Goal: Contribute content: Add original content to the website for others to see

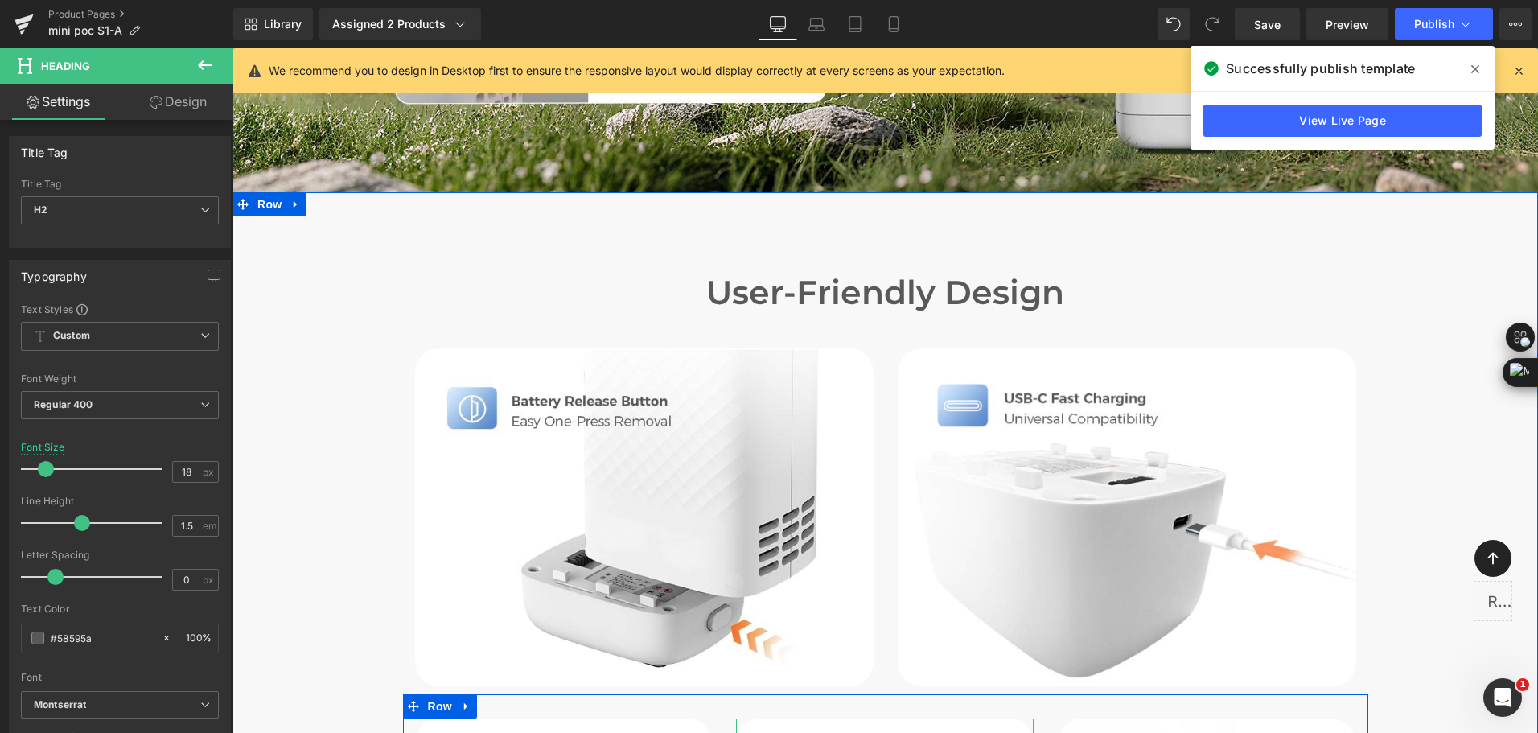
scroll to position [5710, 0]
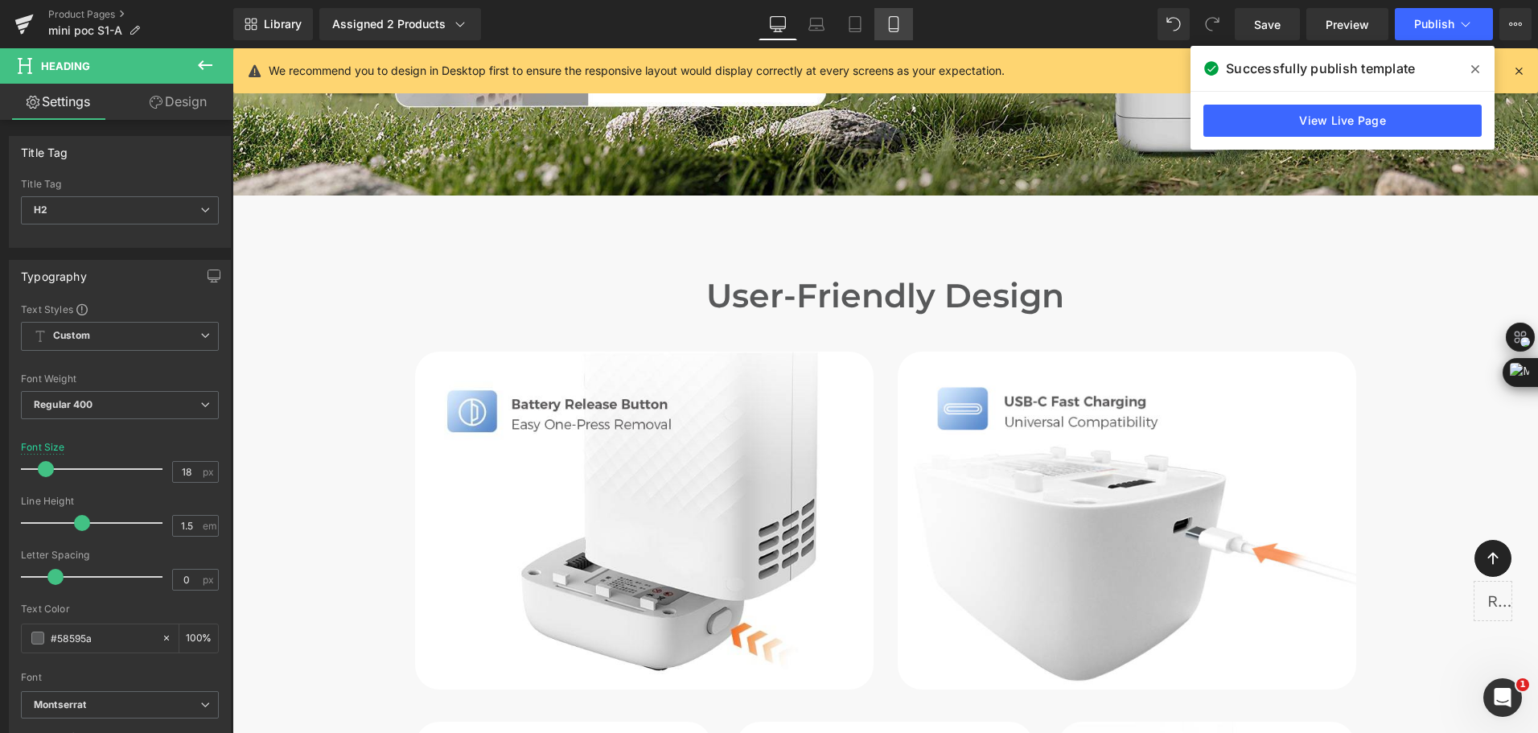
click at [886, 20] on icon at bounding box center [893, 24] width 16 height 16
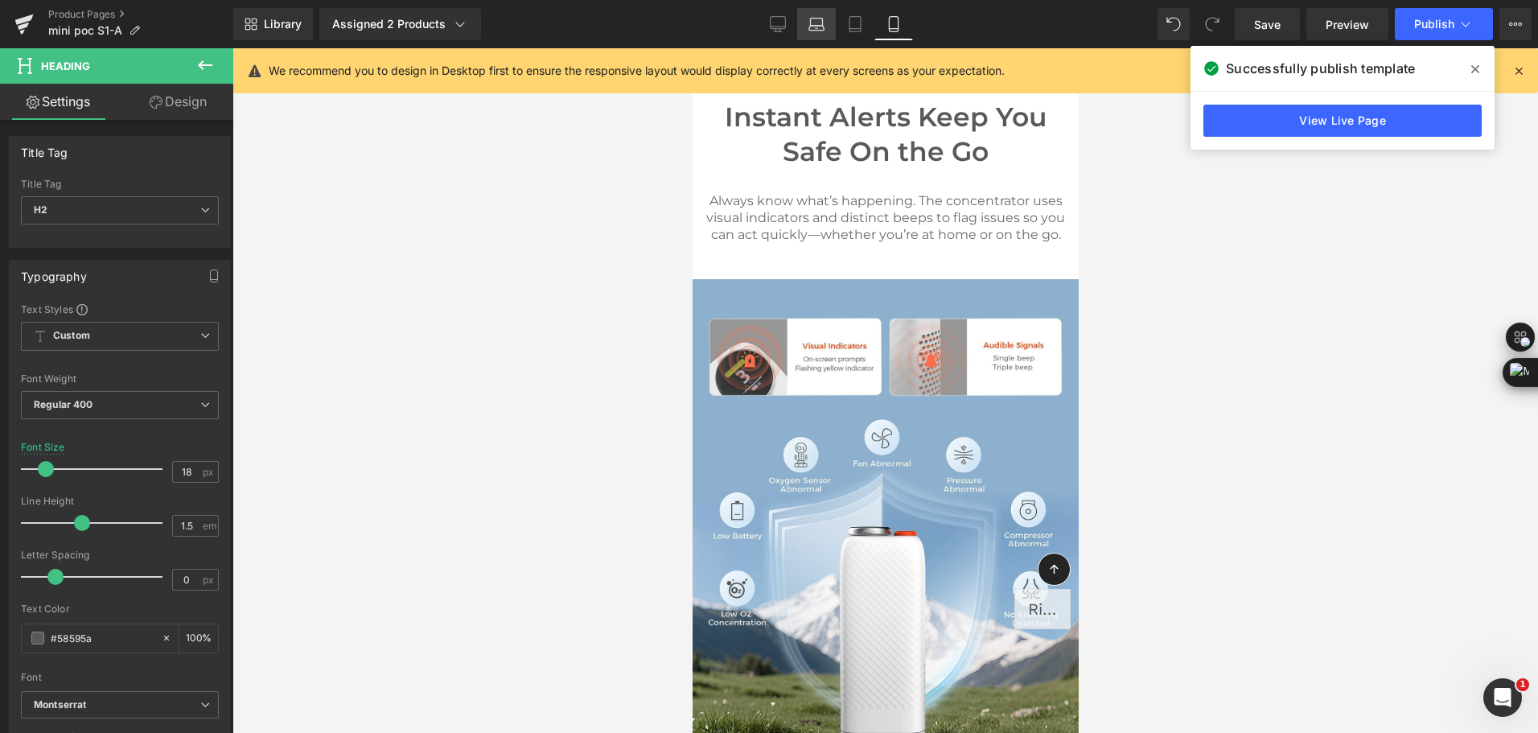
type input "100"
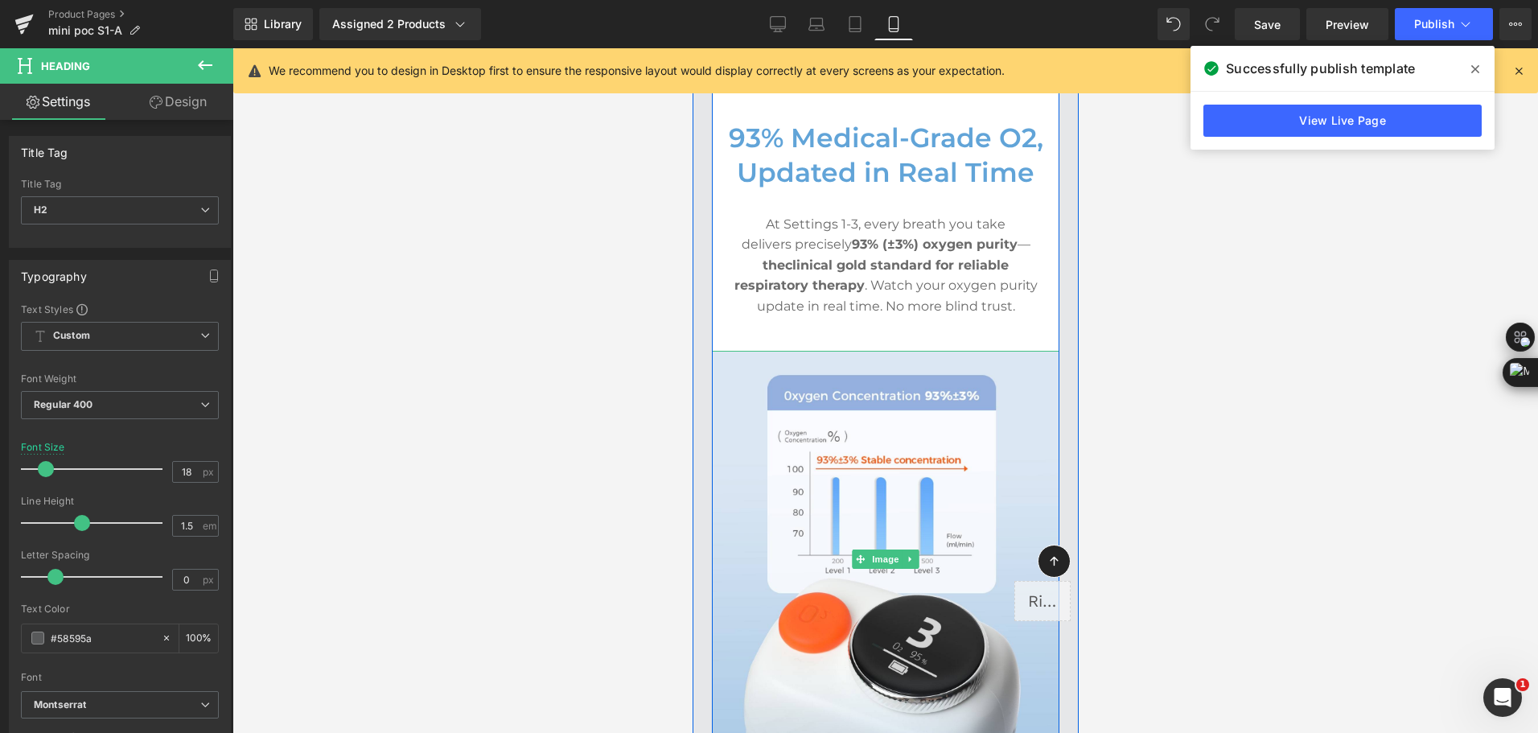
scroll to position [4021, 0]
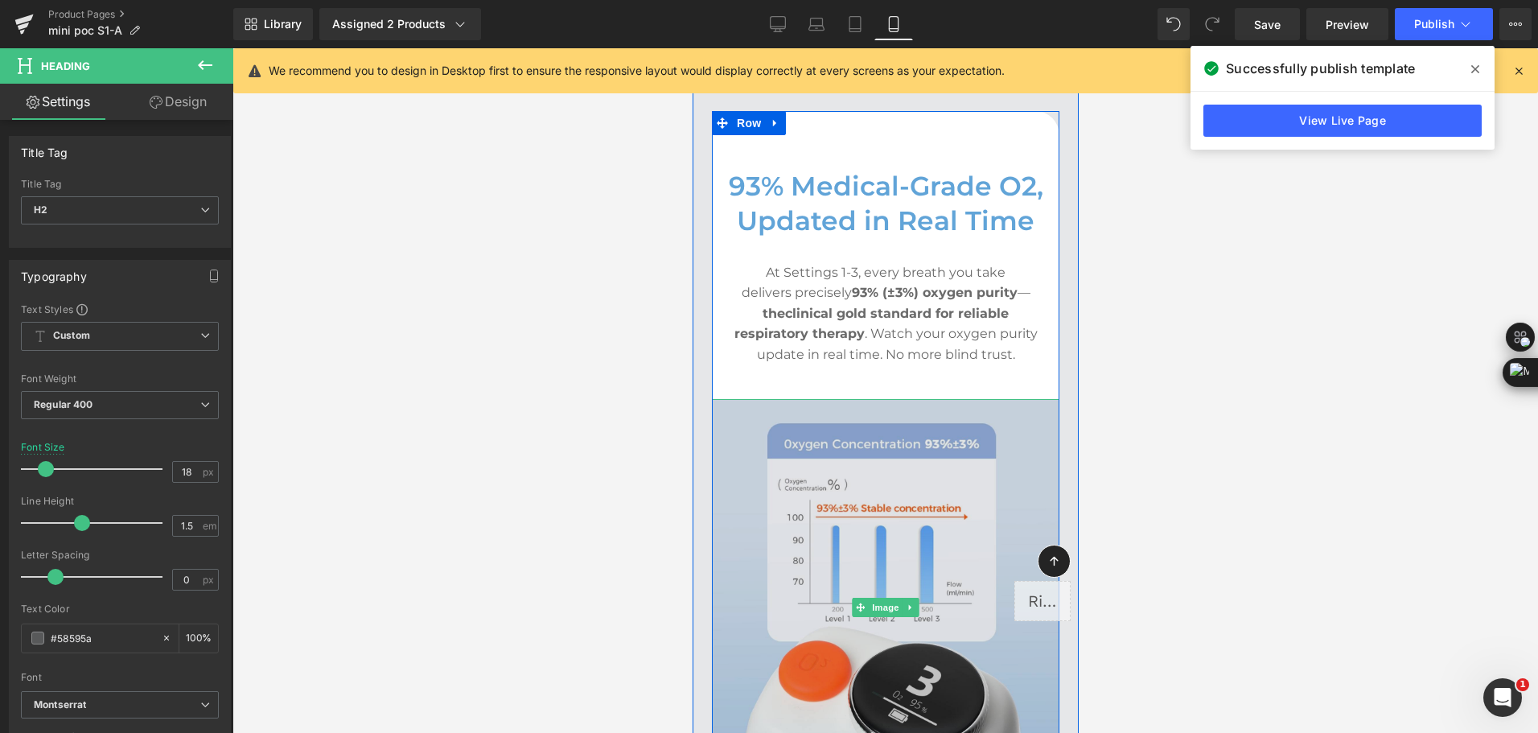
click at [847, 429] on img at bounding box center [884, 607] width 347 height 417
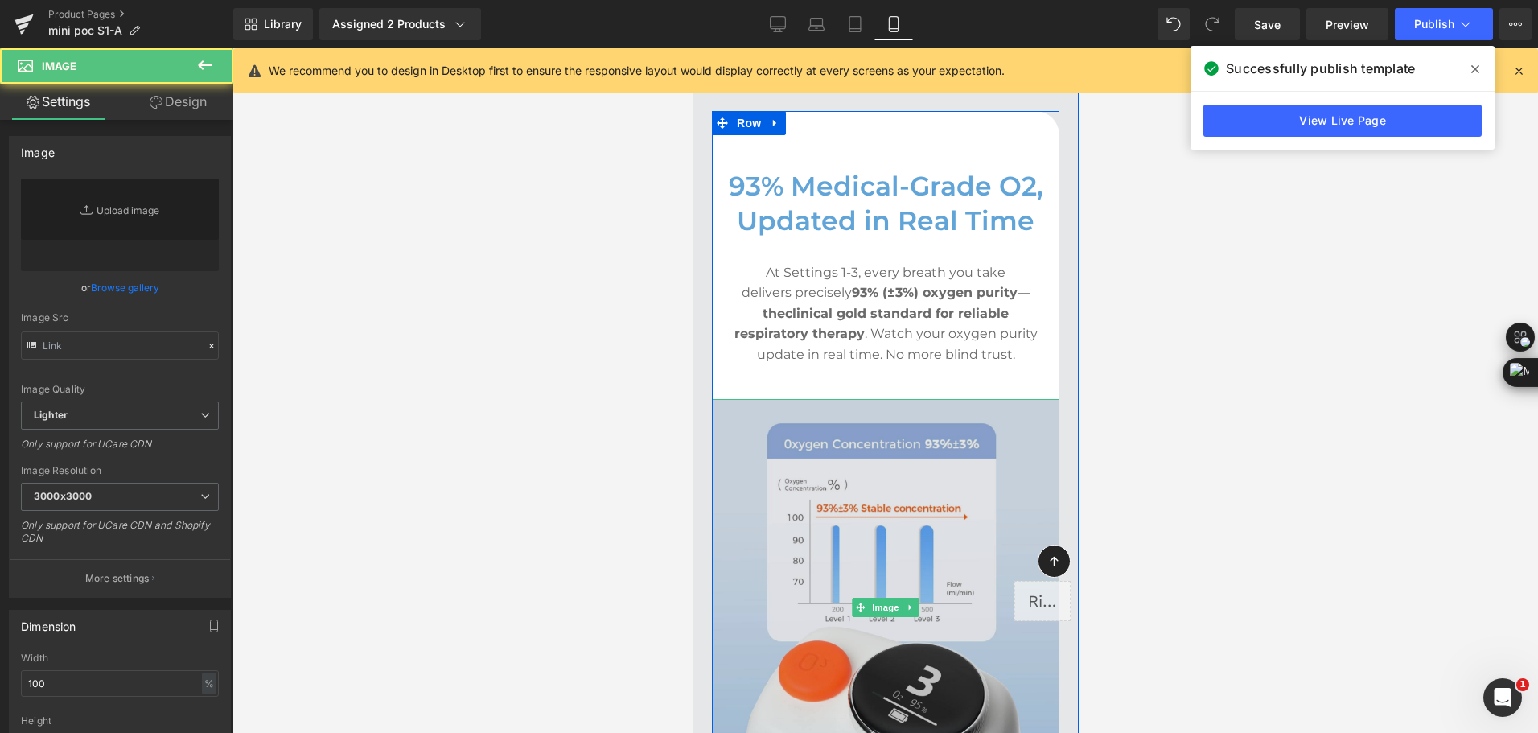
type input "[URL][DOMAIN_NAME]"
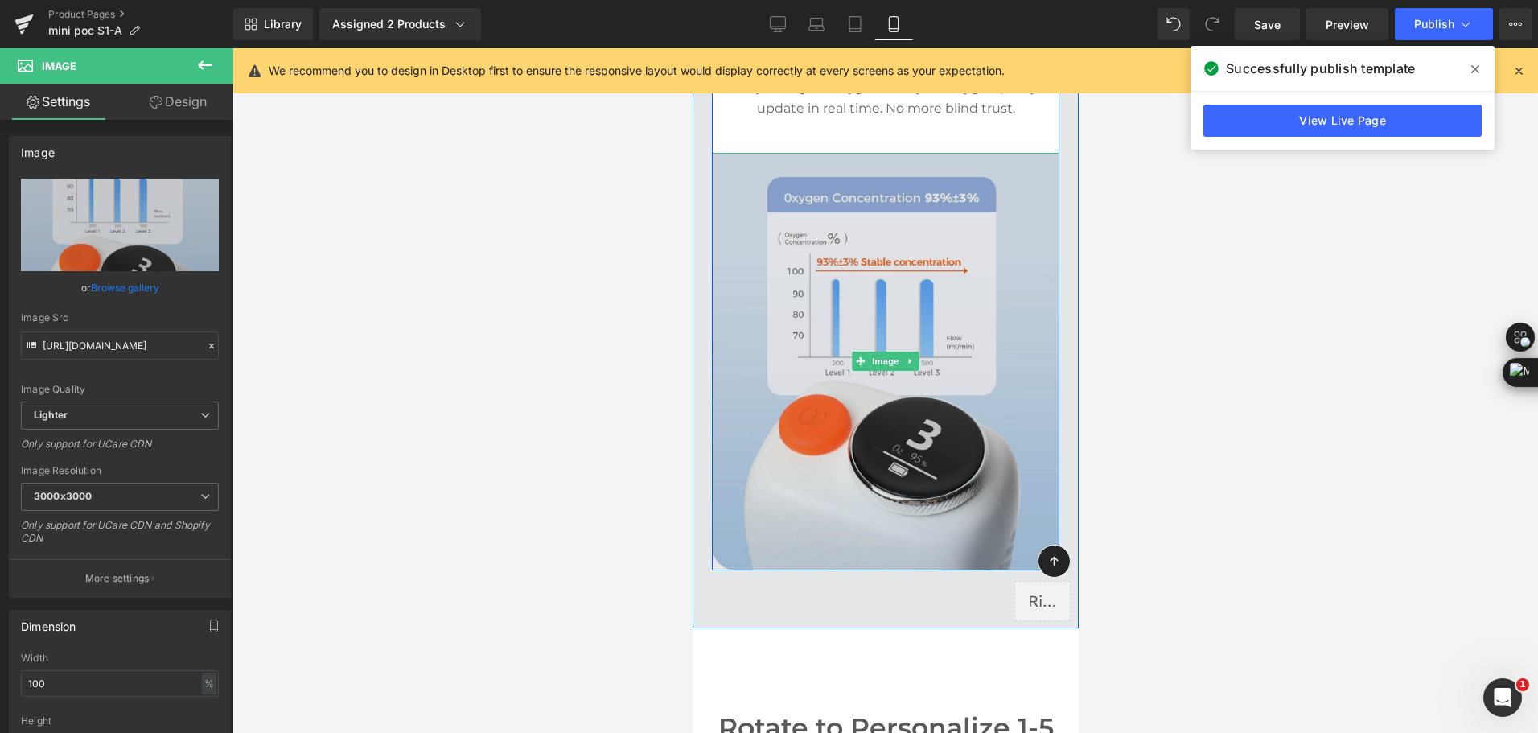
scroll to position [4343, 0]
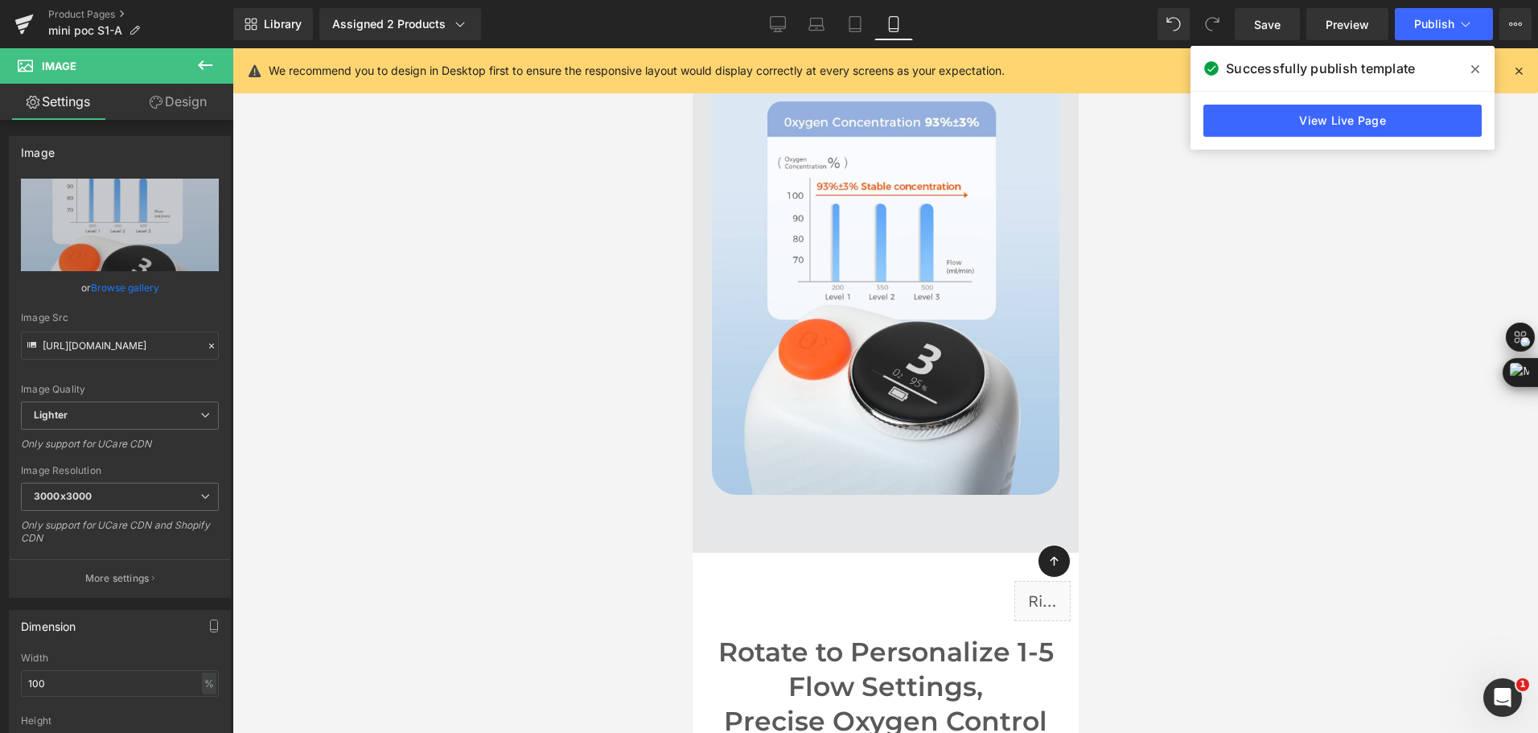
click at [597, 31] on div "Library Assigned 2 Products Product Preview Mini Portable O2 Concentrator Mini …" at bounding box center [885, 24] width 1304 height 32
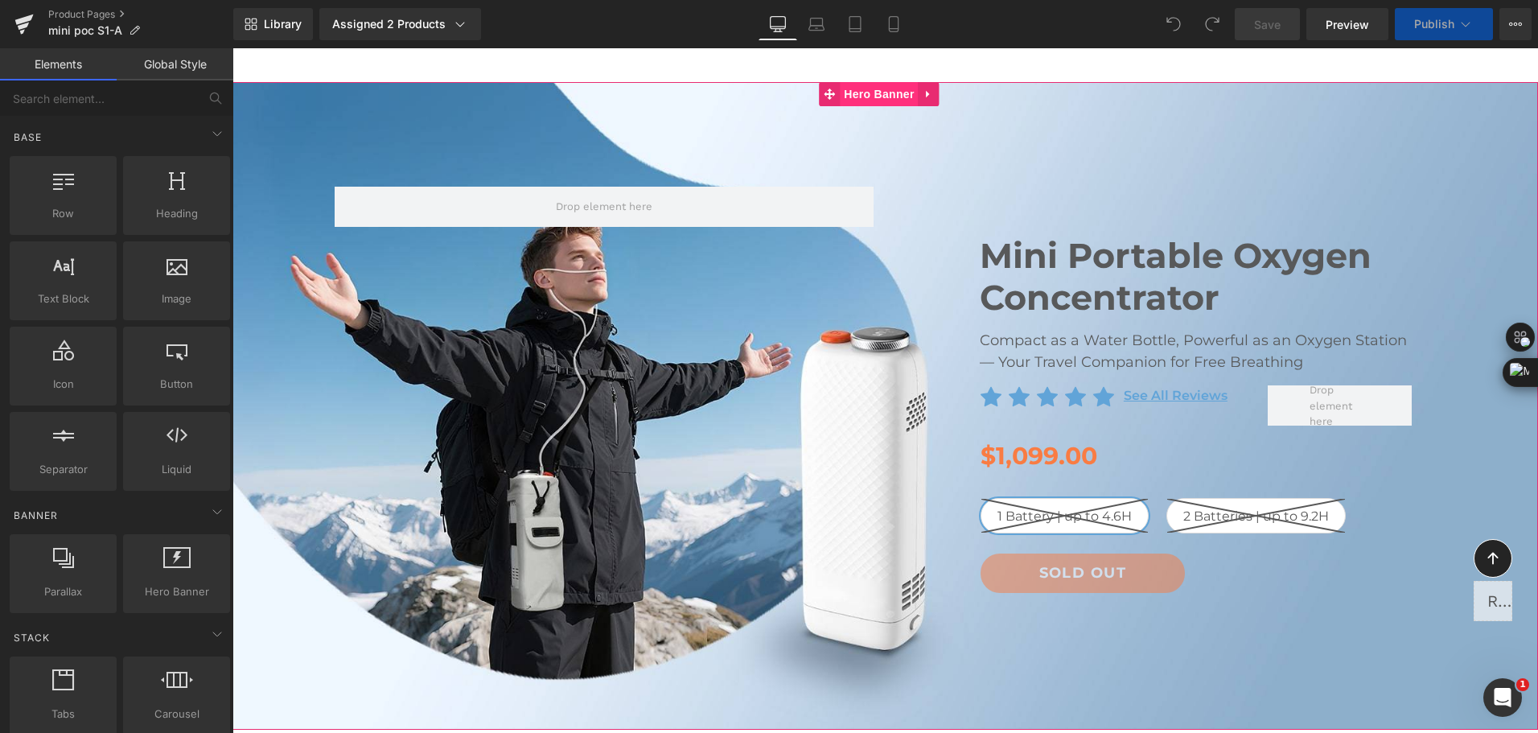
scroll to position [80, 0]
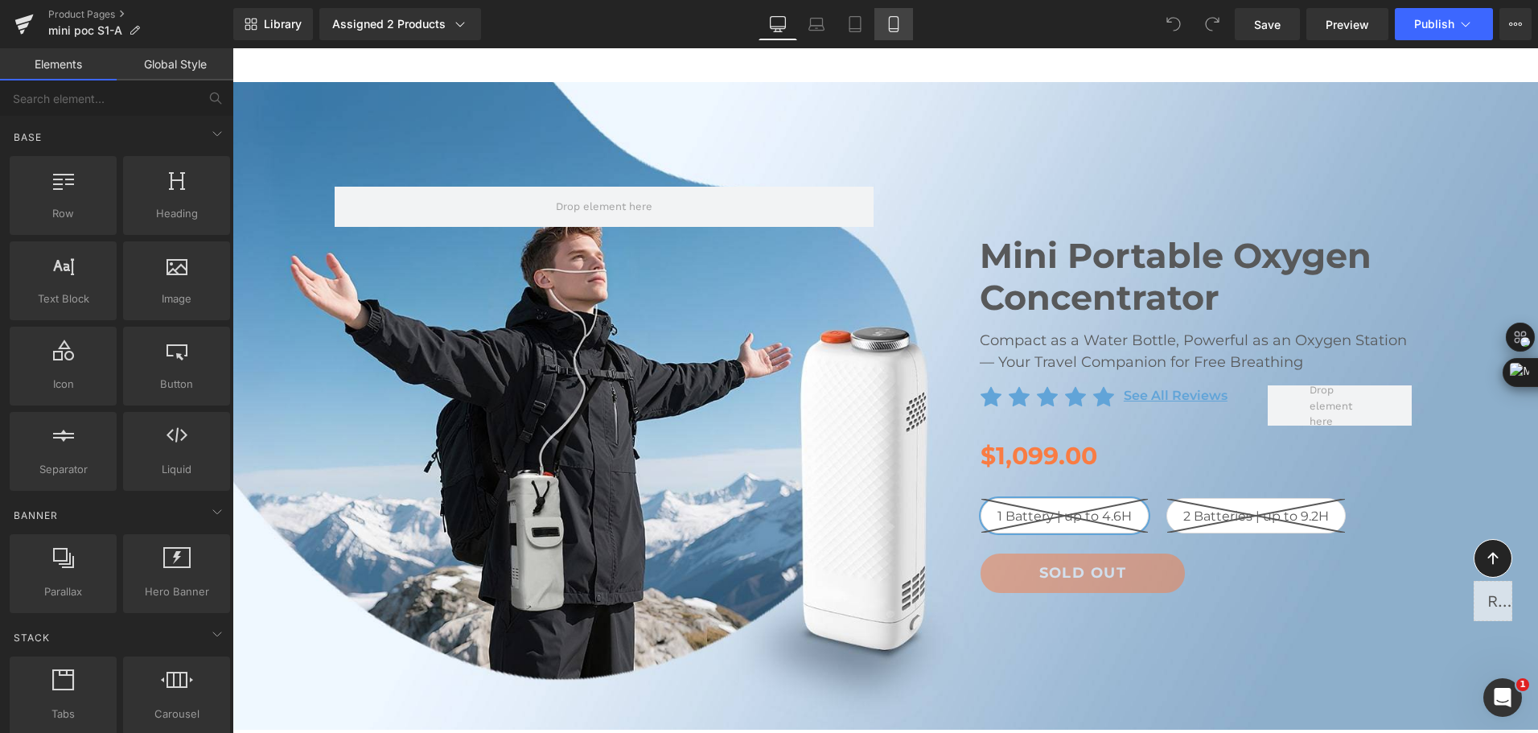
click at [900, 26] on icon at bounding box center [893, 24] width 16 height 16
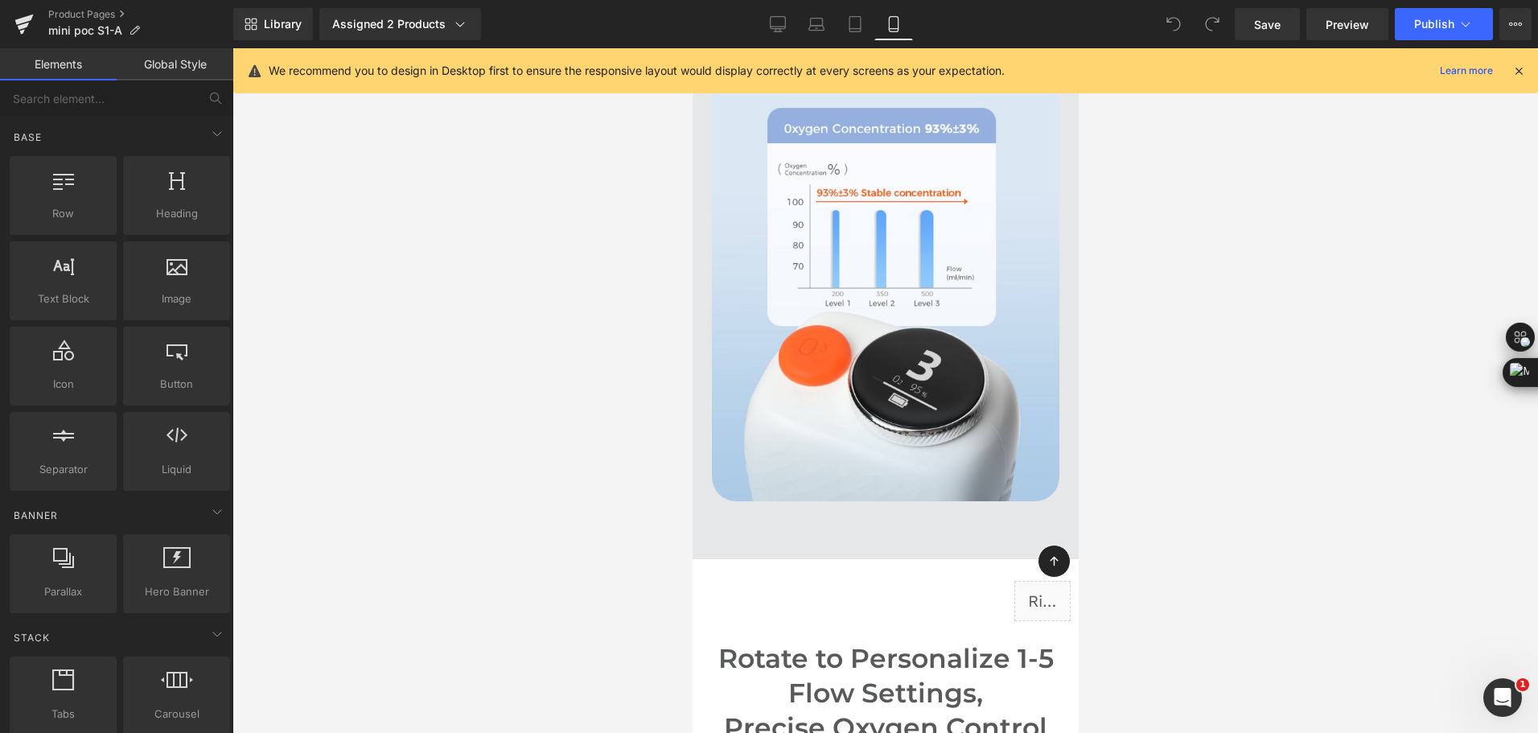
scroll to position [4021, 0]
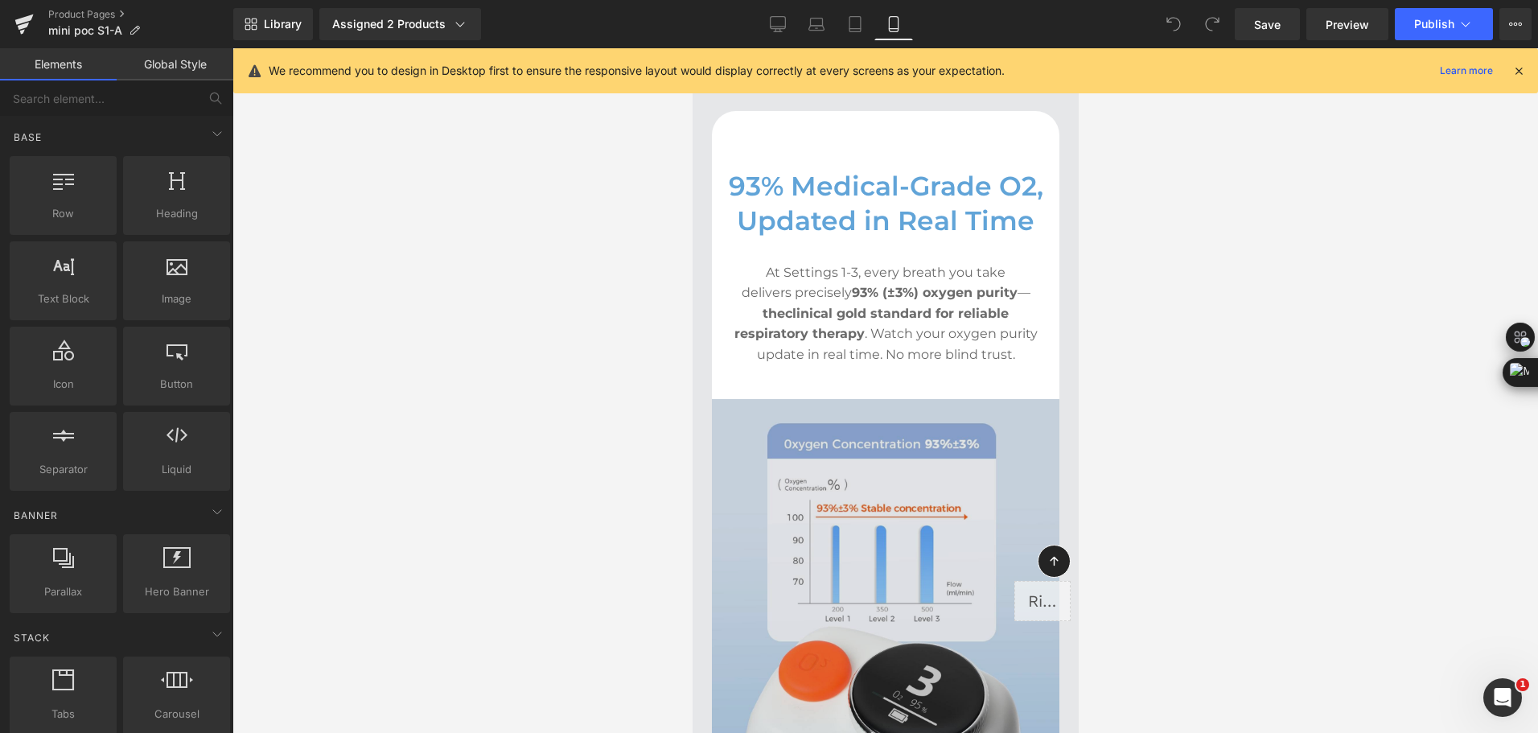
click at [850, 503] on img at bounding box center [884, 607] width 347 height 417
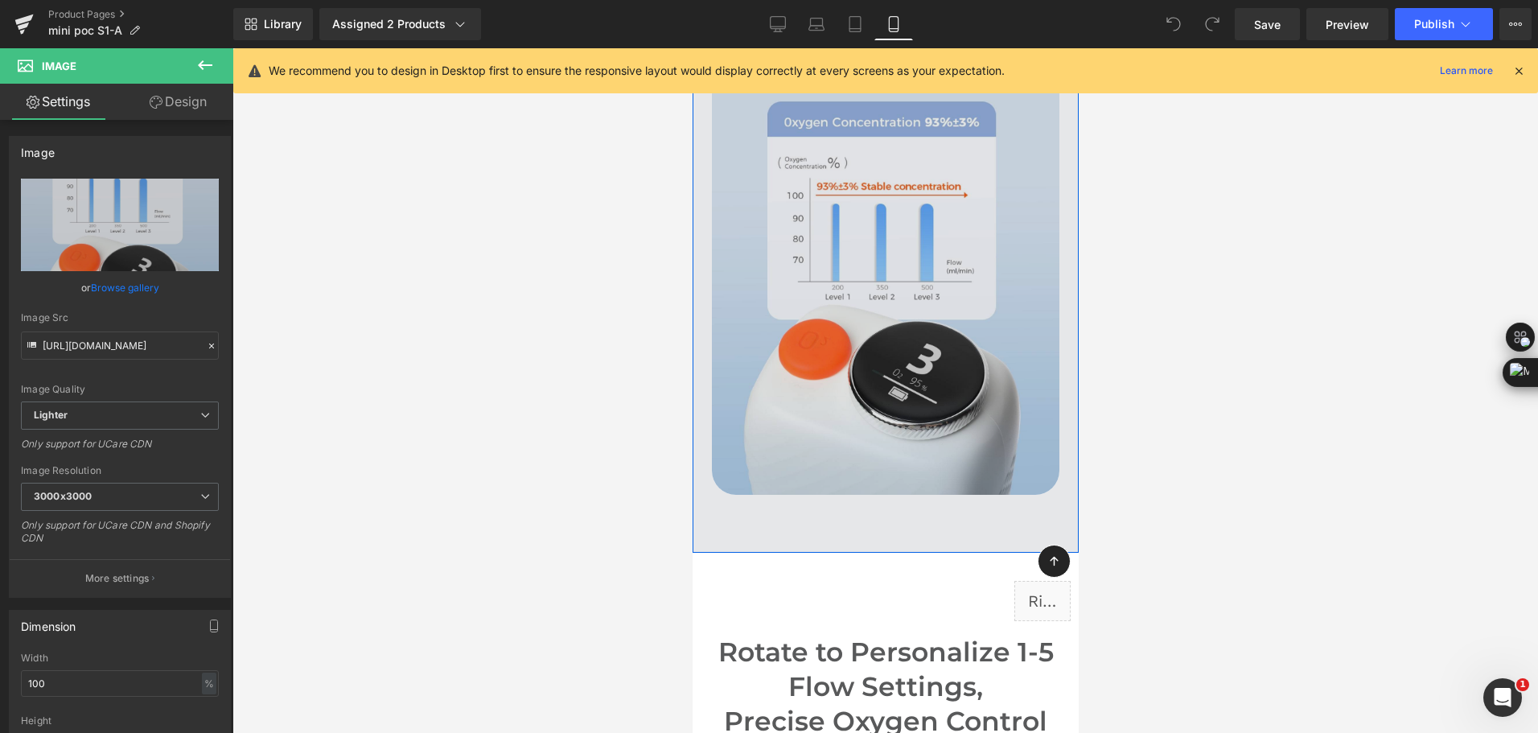
scroll to position [4262, 0]
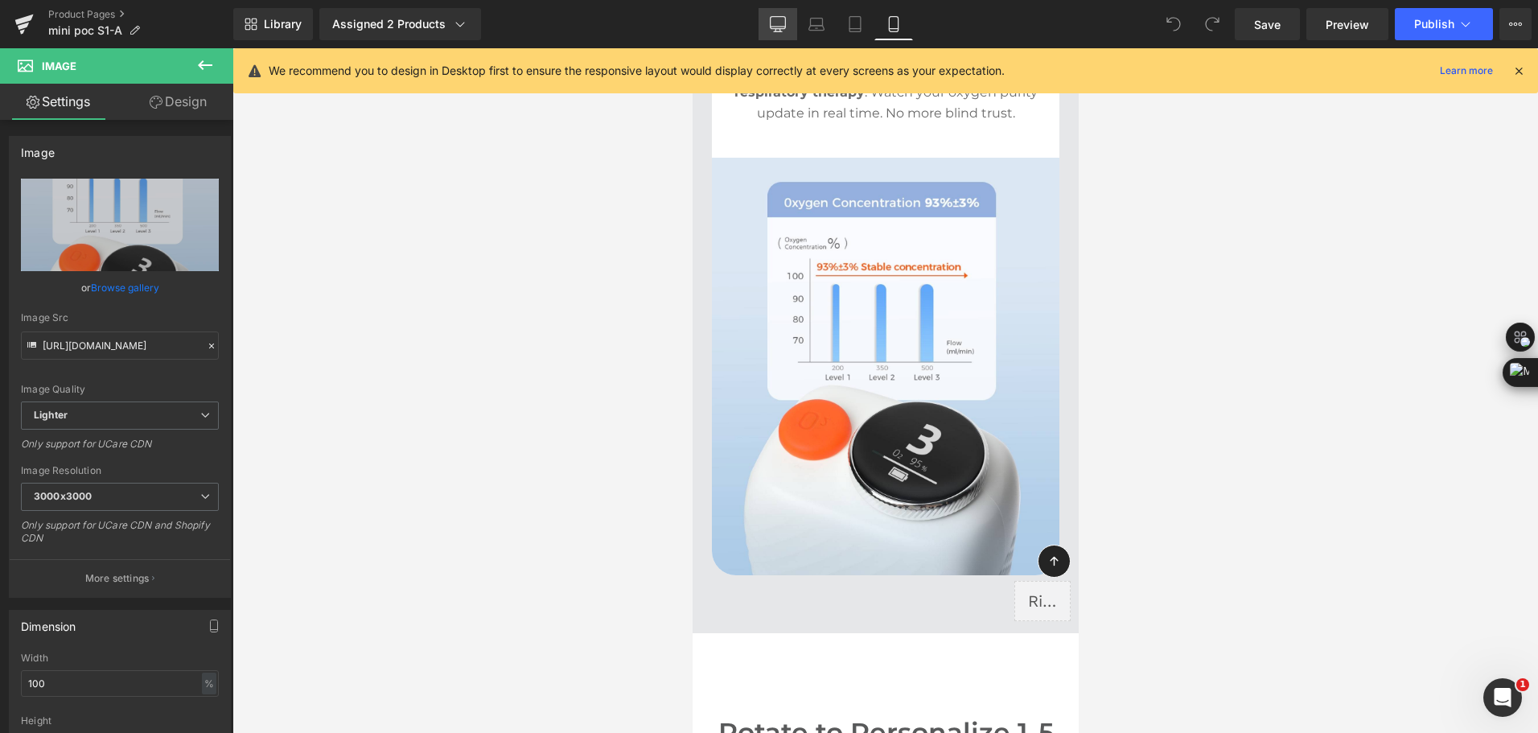
click at [774, 35] on link "Desktop" at bounding box center [777, 24] width 39 height 32
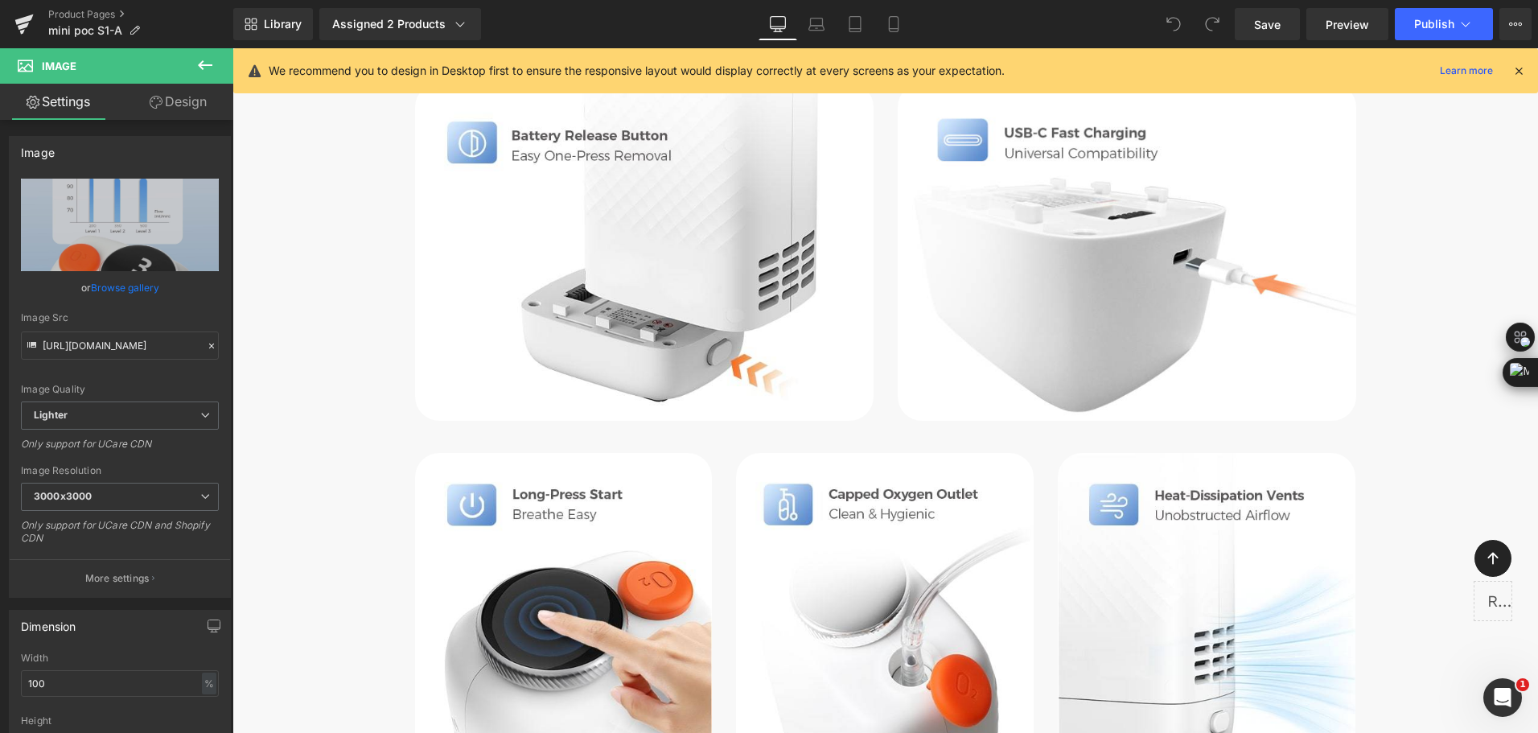
scroll to position [5951, 0]
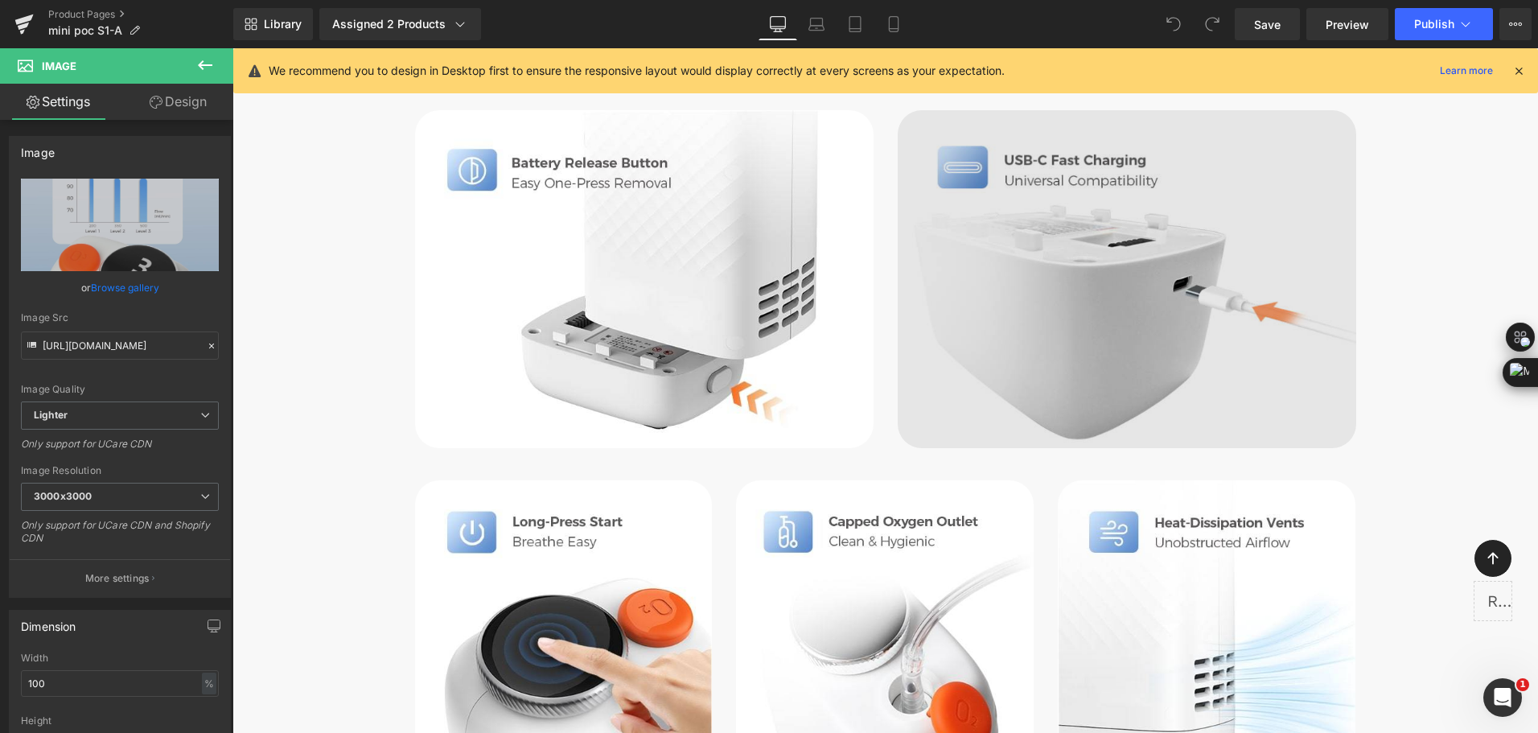
click at [1041, 282] on img at bounding box center [1126, 278] width 458 height 337
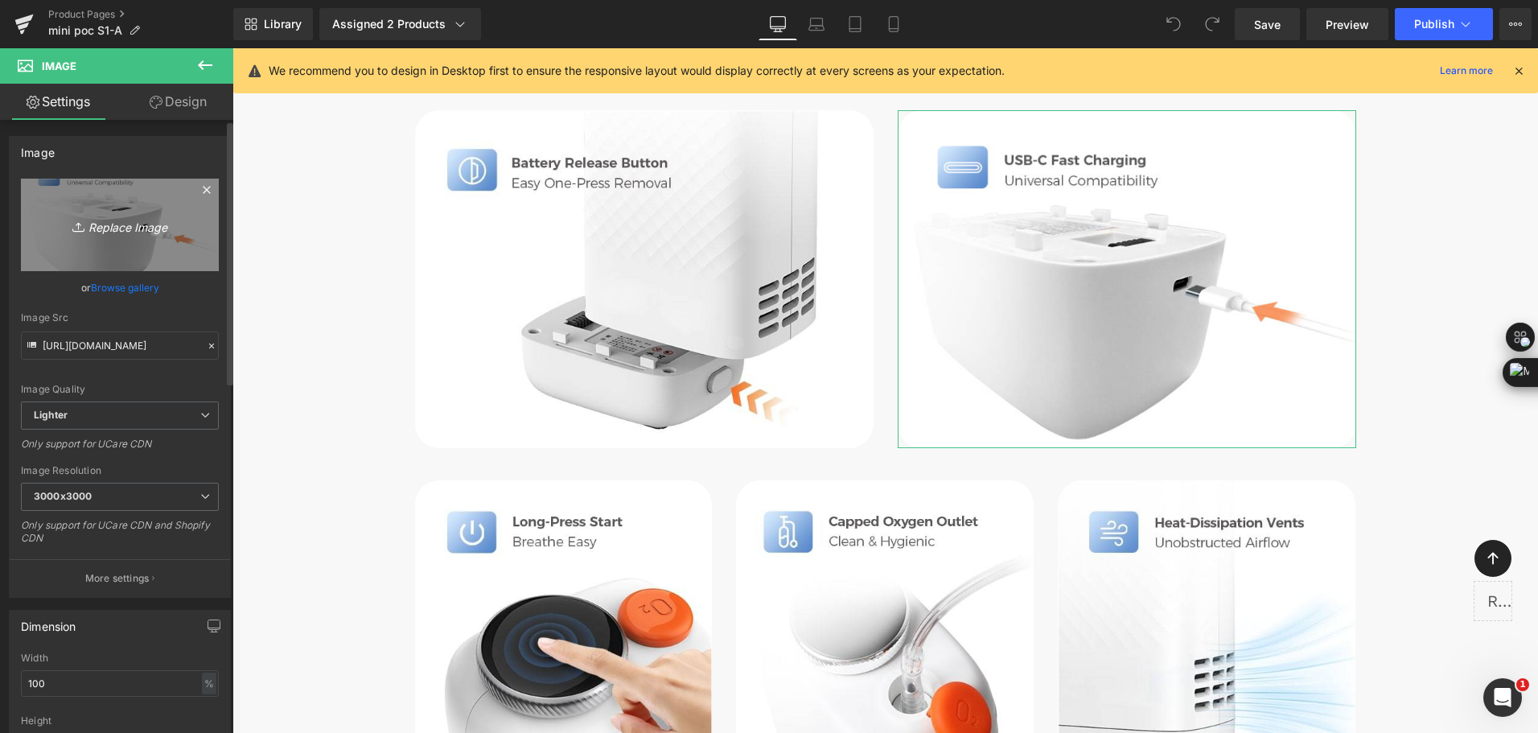
click at [90, 222] on icon "Replace Image" at bounding box center [119, 225] width 129 height 20
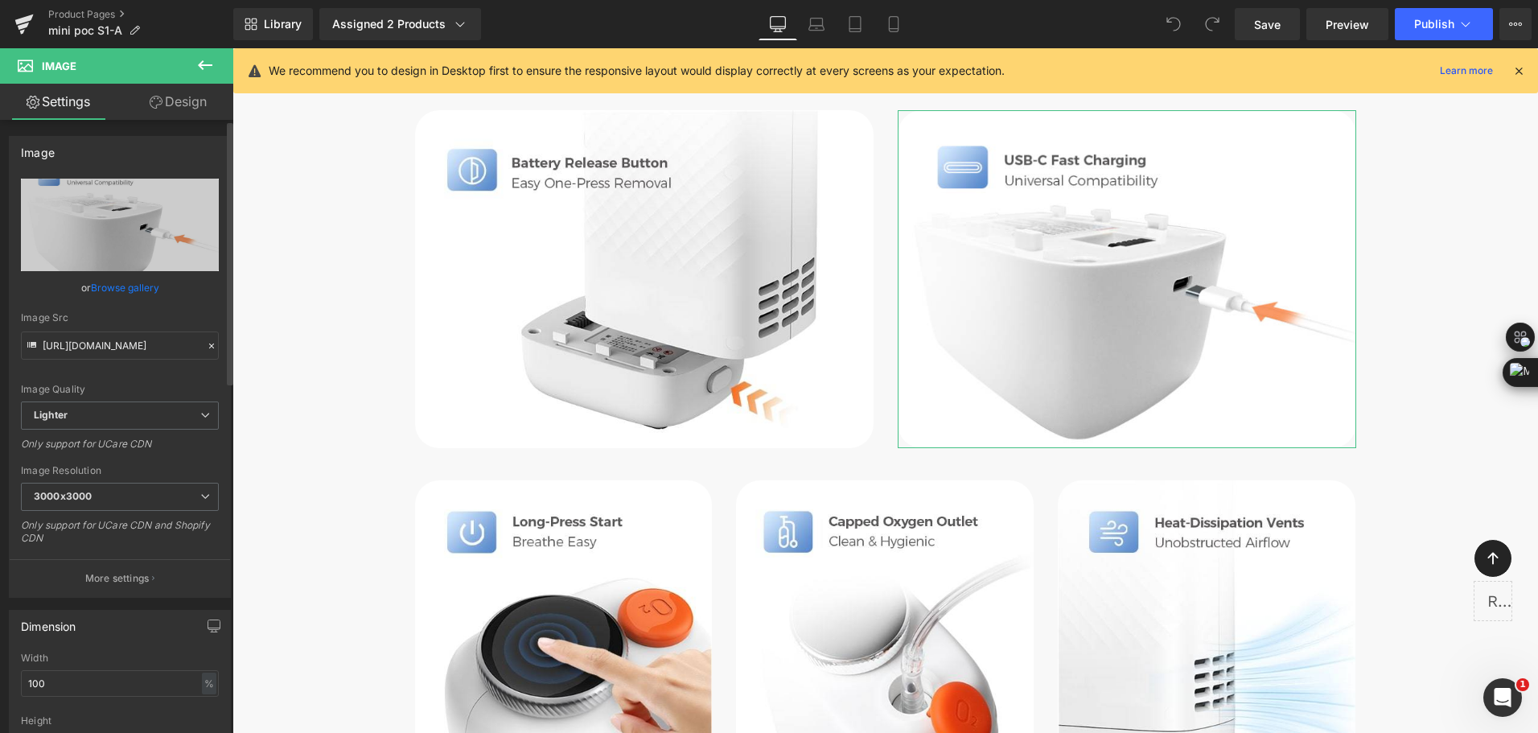
click at [95, 291] on link "Browse gallery" at bounding box center [125, 287] width 68 height 28
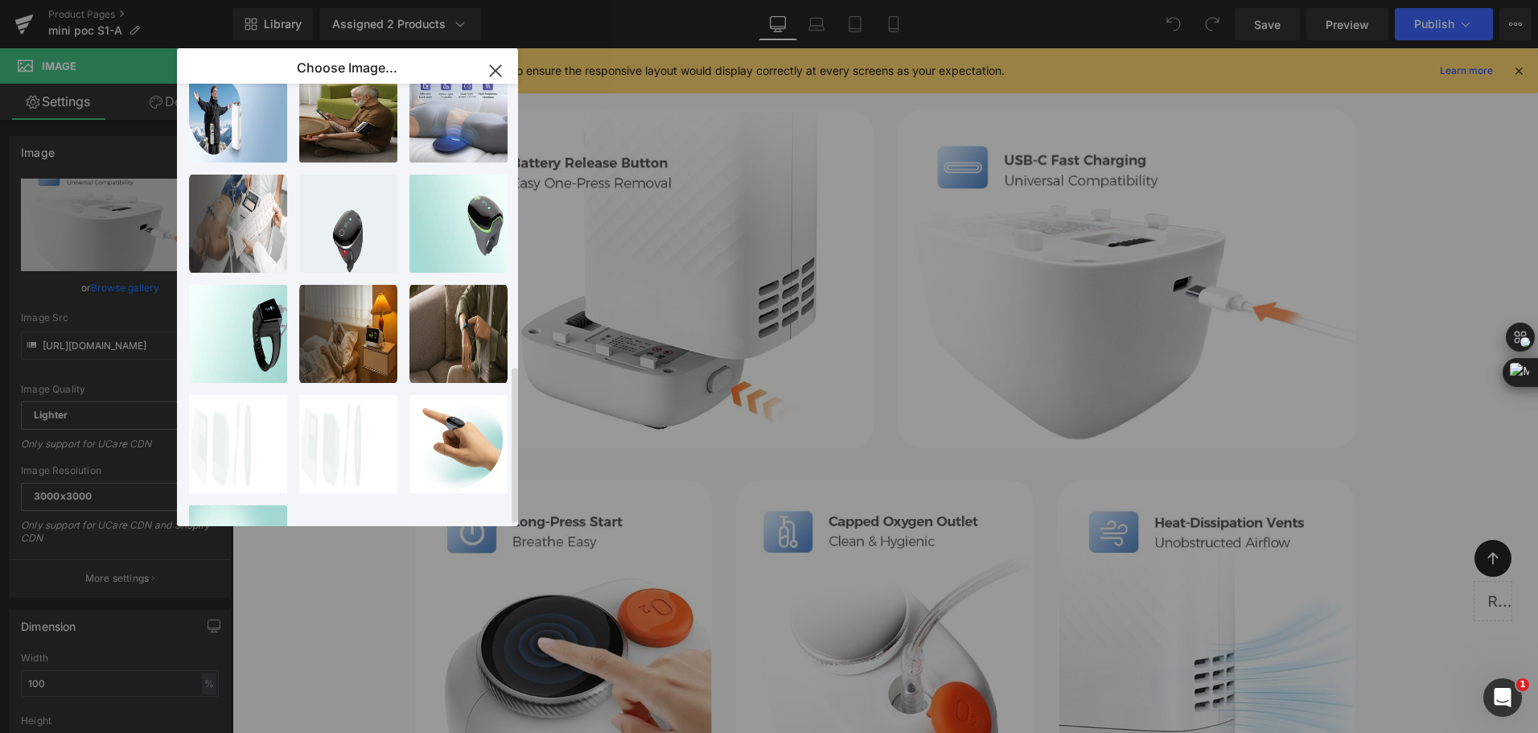
scroll to position [794, 0]
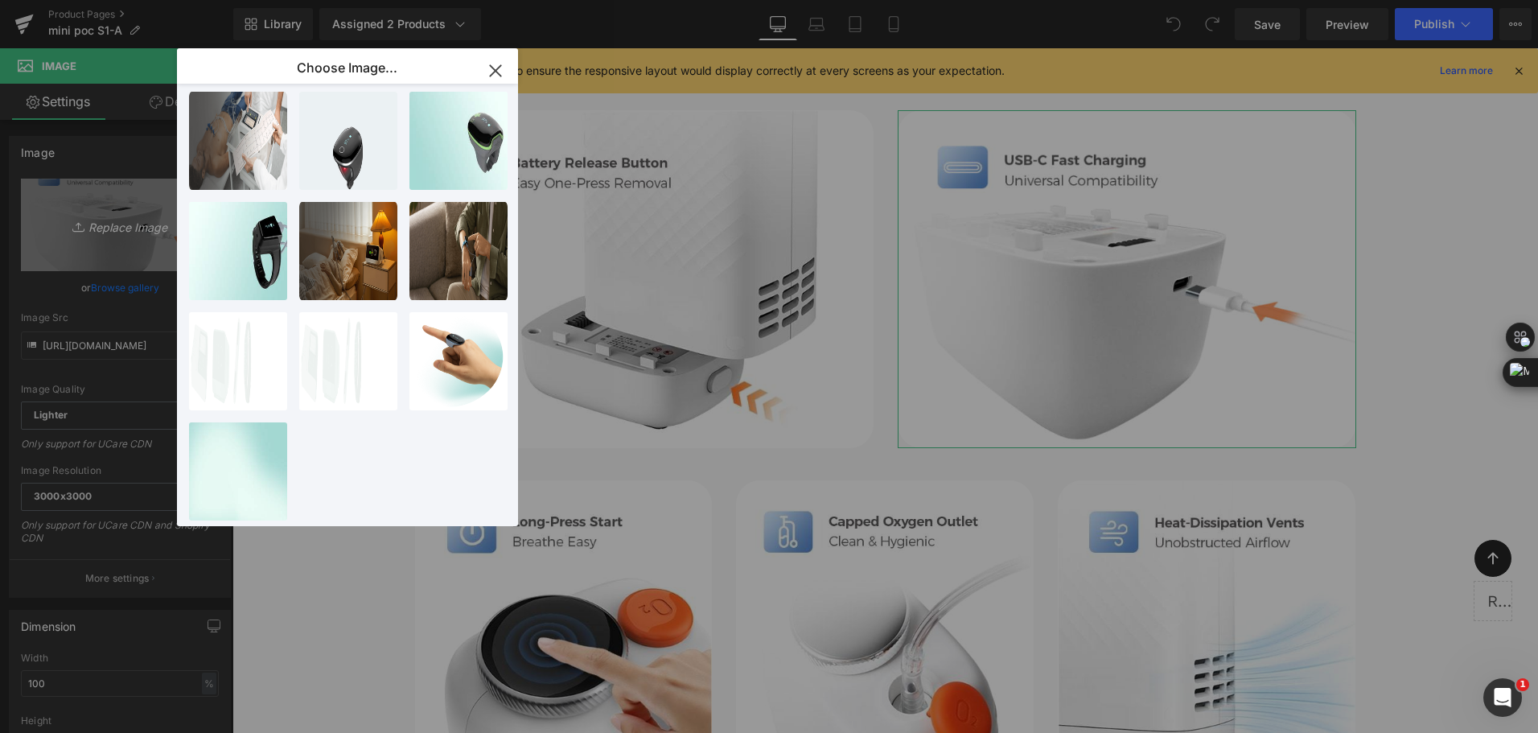
click at [96, 0] on div "You are previewing how the will restyle your page. You can not edit Elements in…" at bounding box center [769, 0] width 1538 height 0
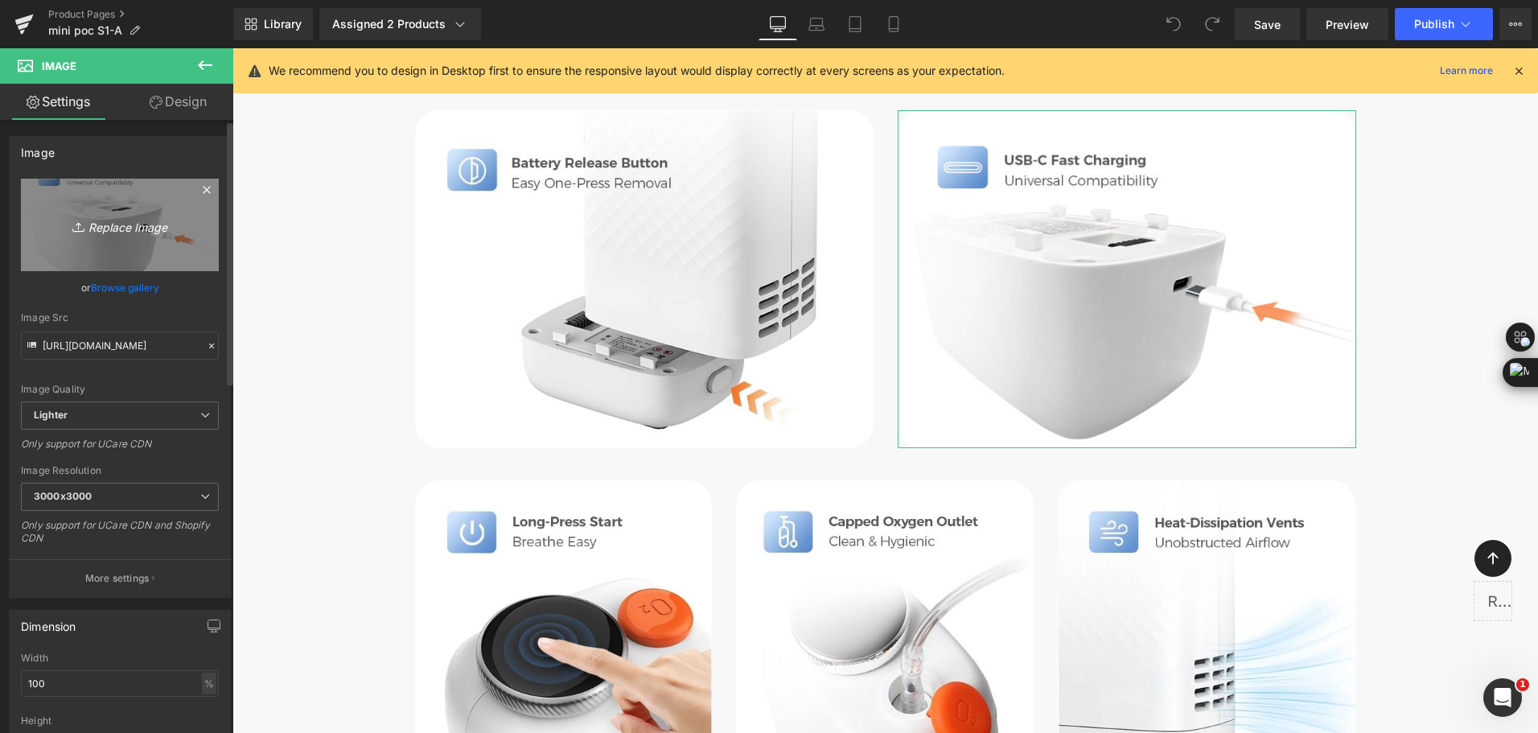
click at [96, 240] on link "Replace Image" at bounding box center [120, 225] width 198 height 92
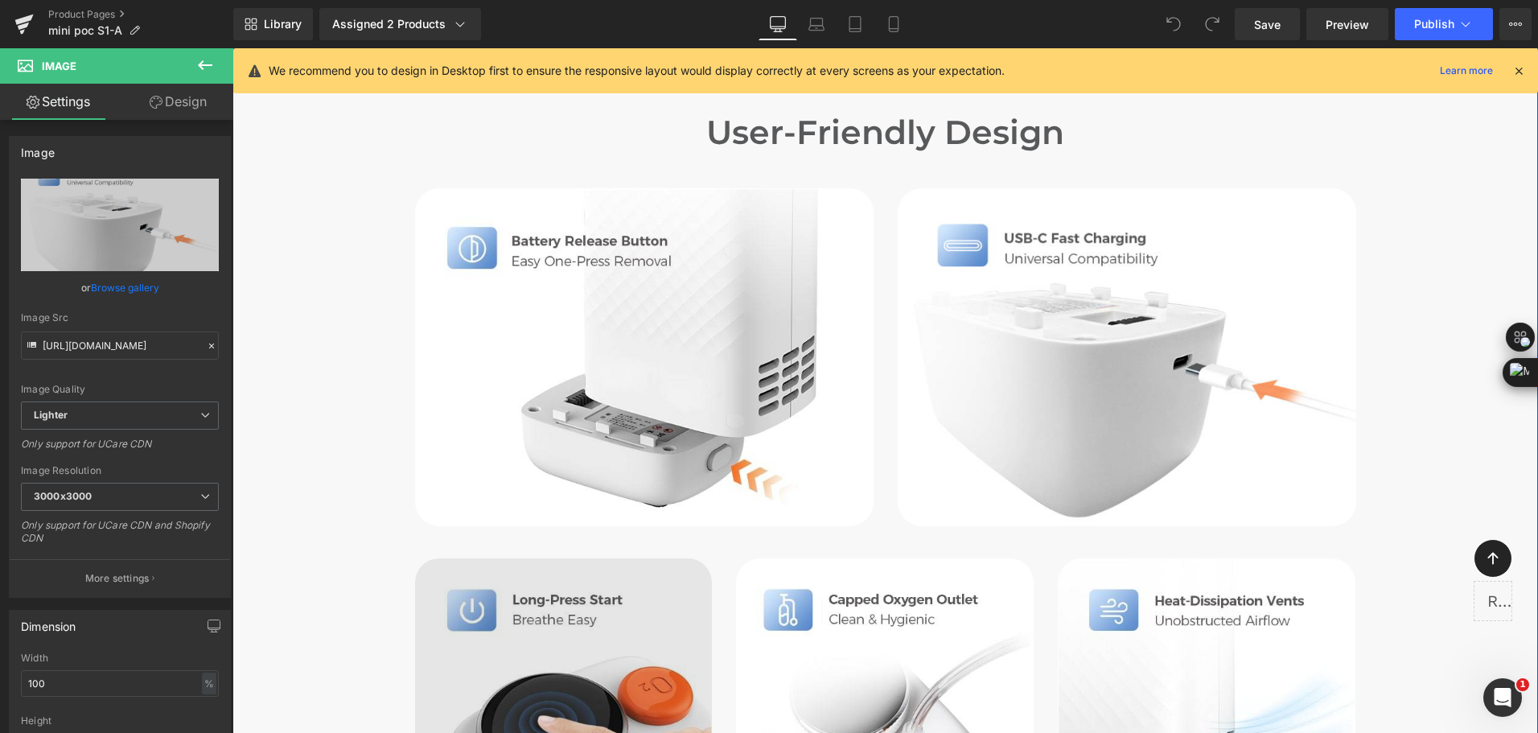
scroll to position [5871, 0]
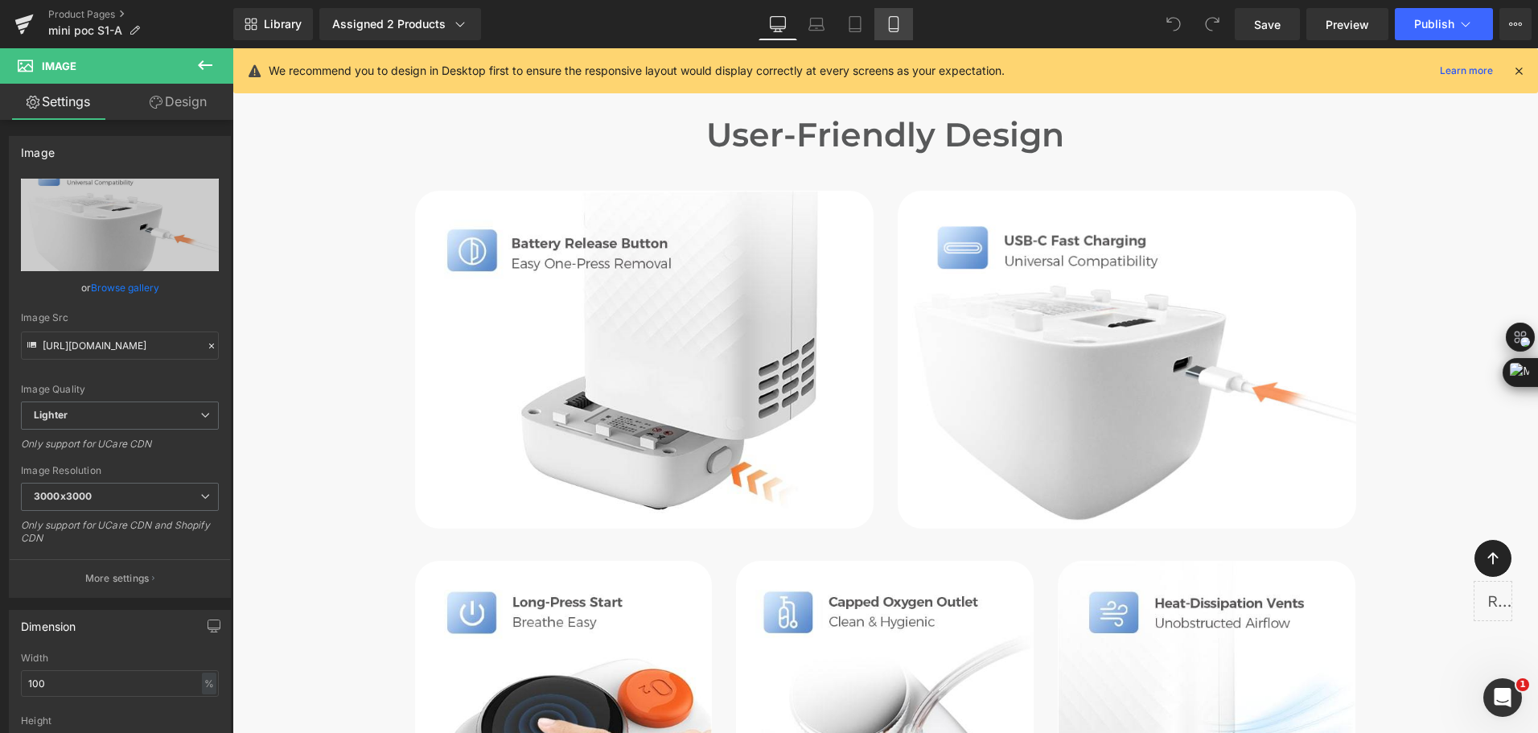
click at [897, 21] on icon at bounding box center [893, 24] width 9 height 15
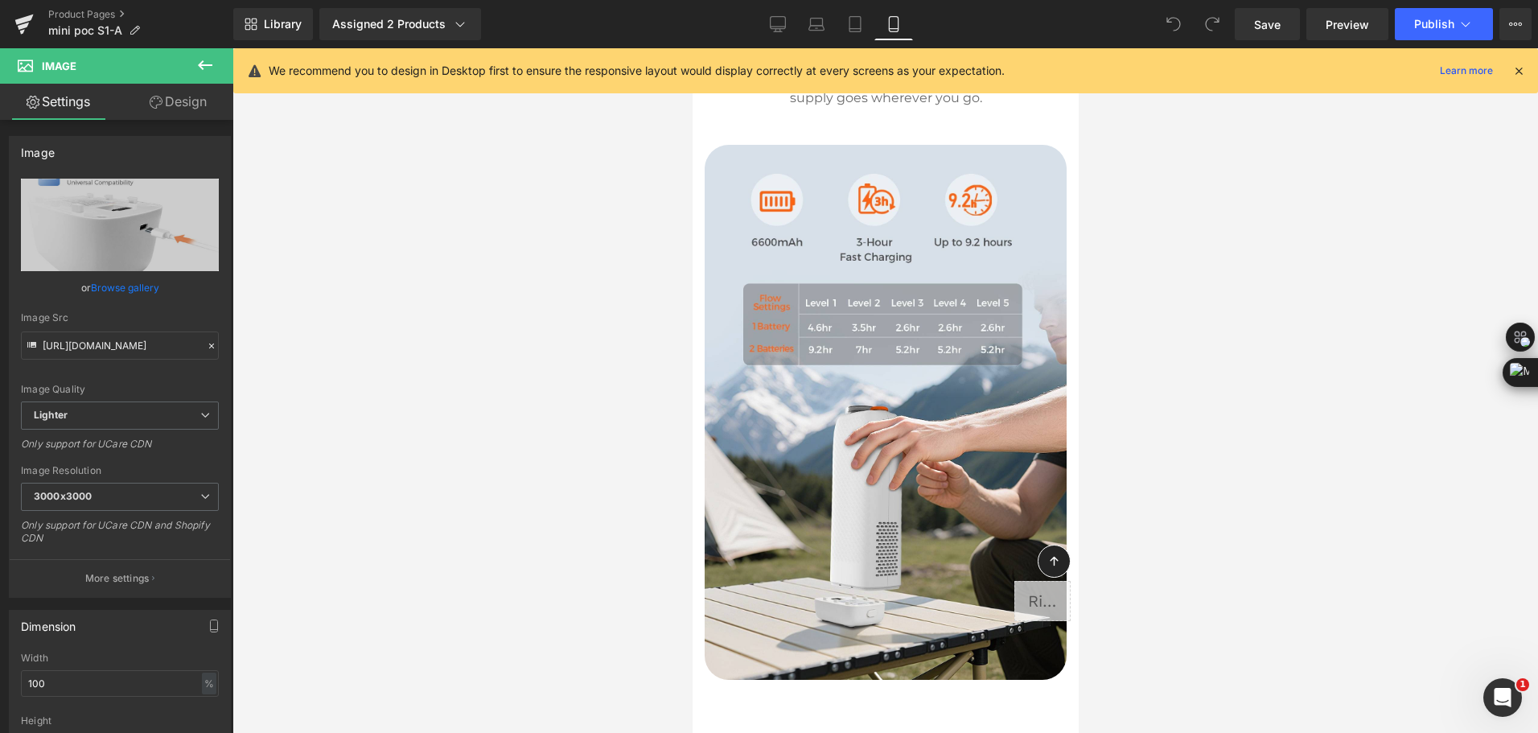
scroll to position [2010, 0]
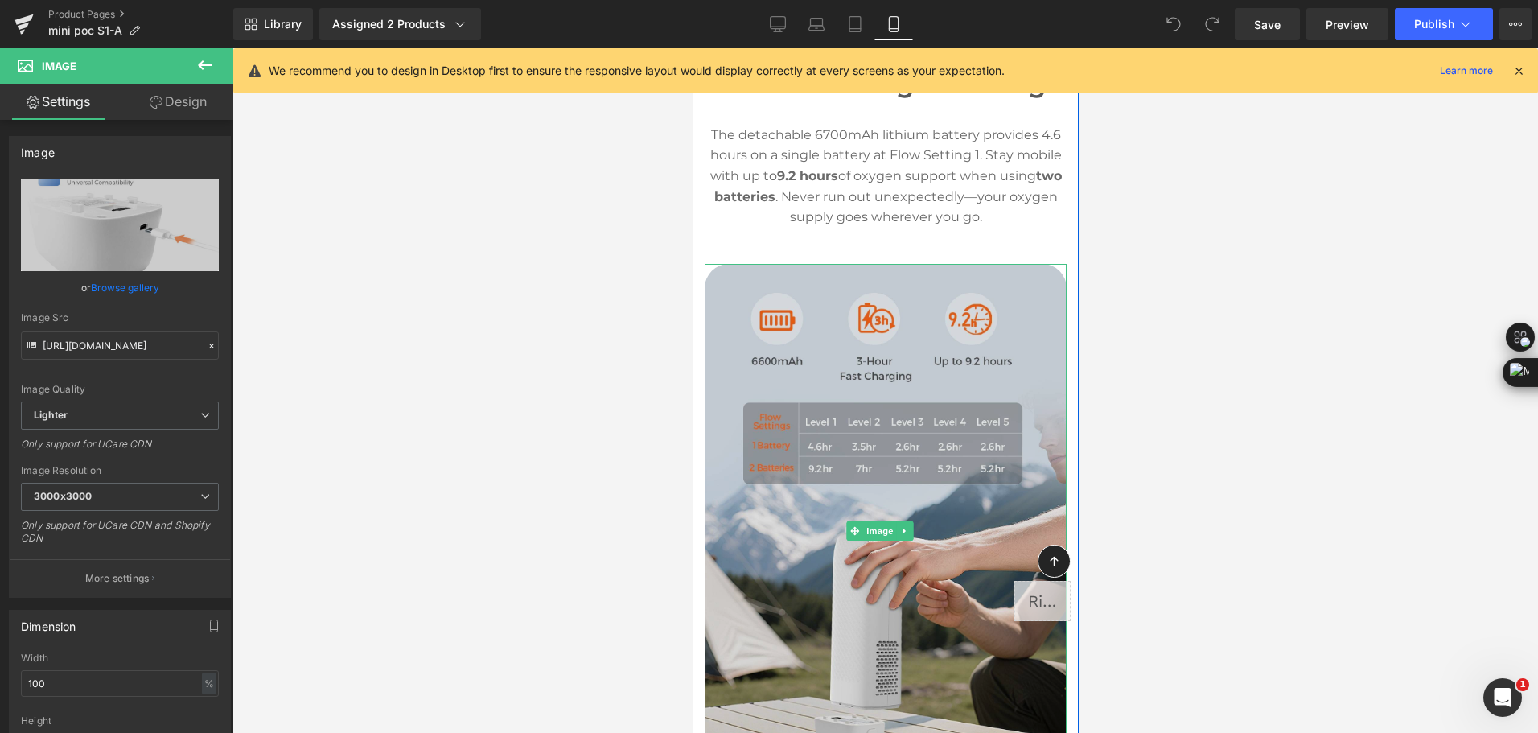
click at [859, 502] on img at bounding box center [885, 531] width 362 height 535
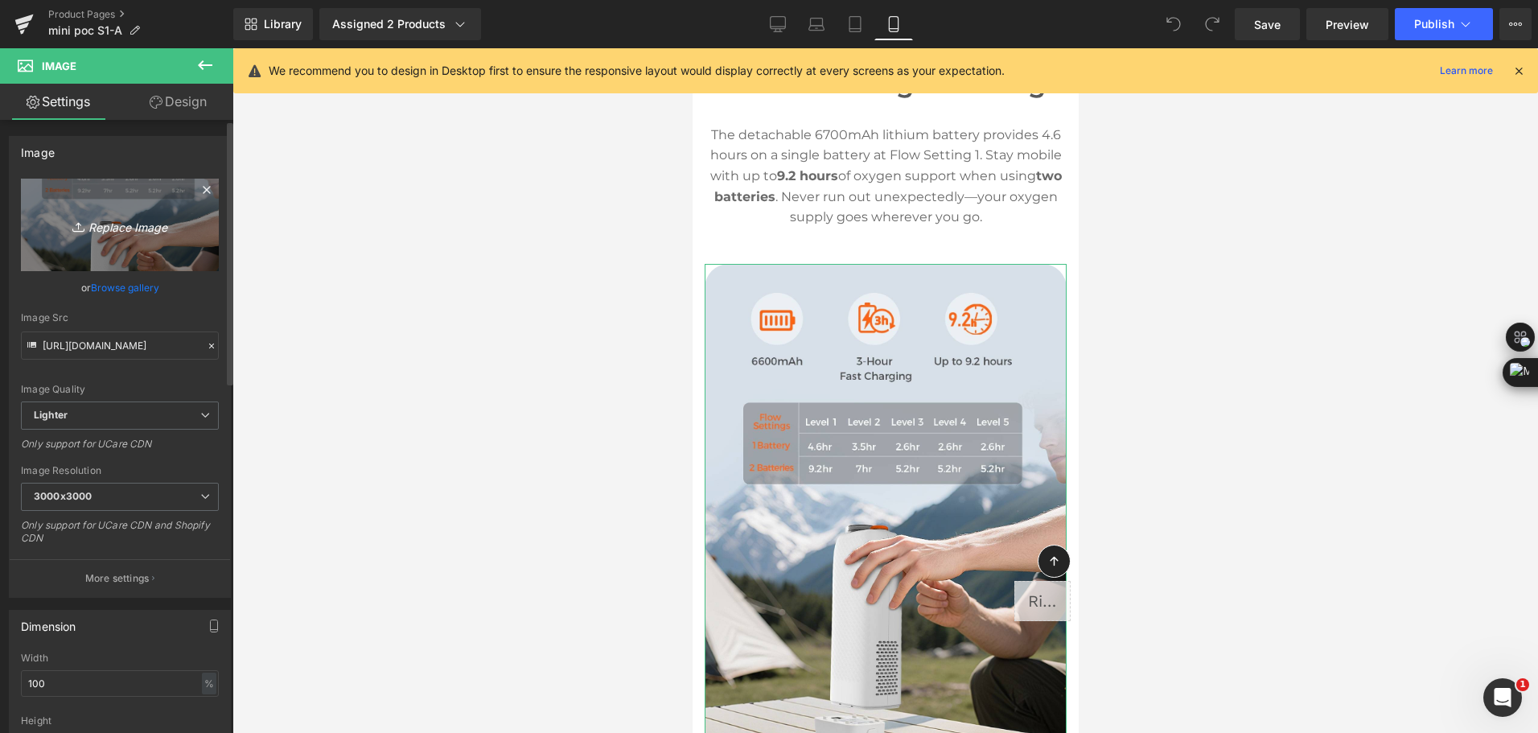
click at [155, 247] on link "Replace Image" at bounding box center [120, 225] width 198 height 92
type input "C:\fakepath\battery-based portable o2 concentrator can last up to 9.2 hours-2.j…"
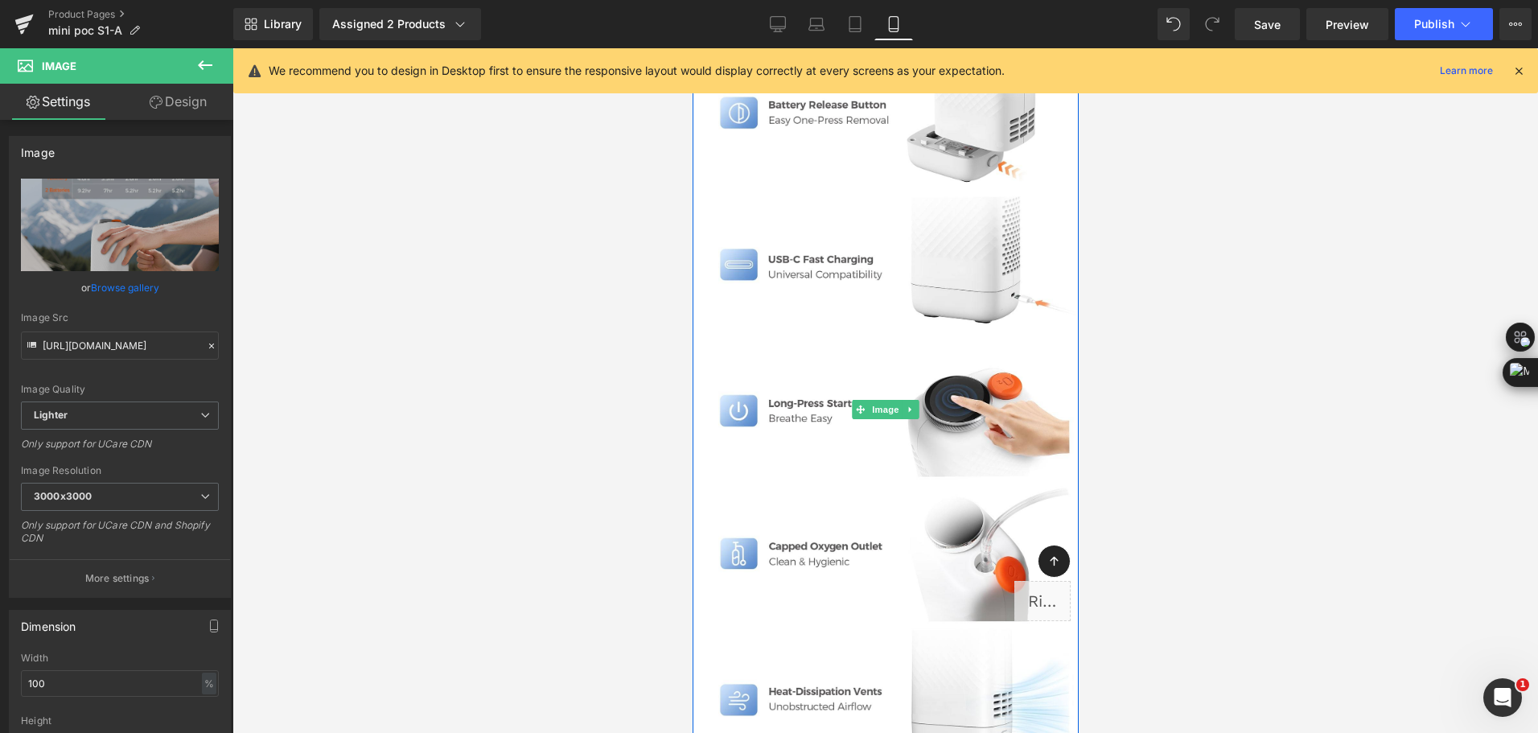
scroll to position [6594, 0]
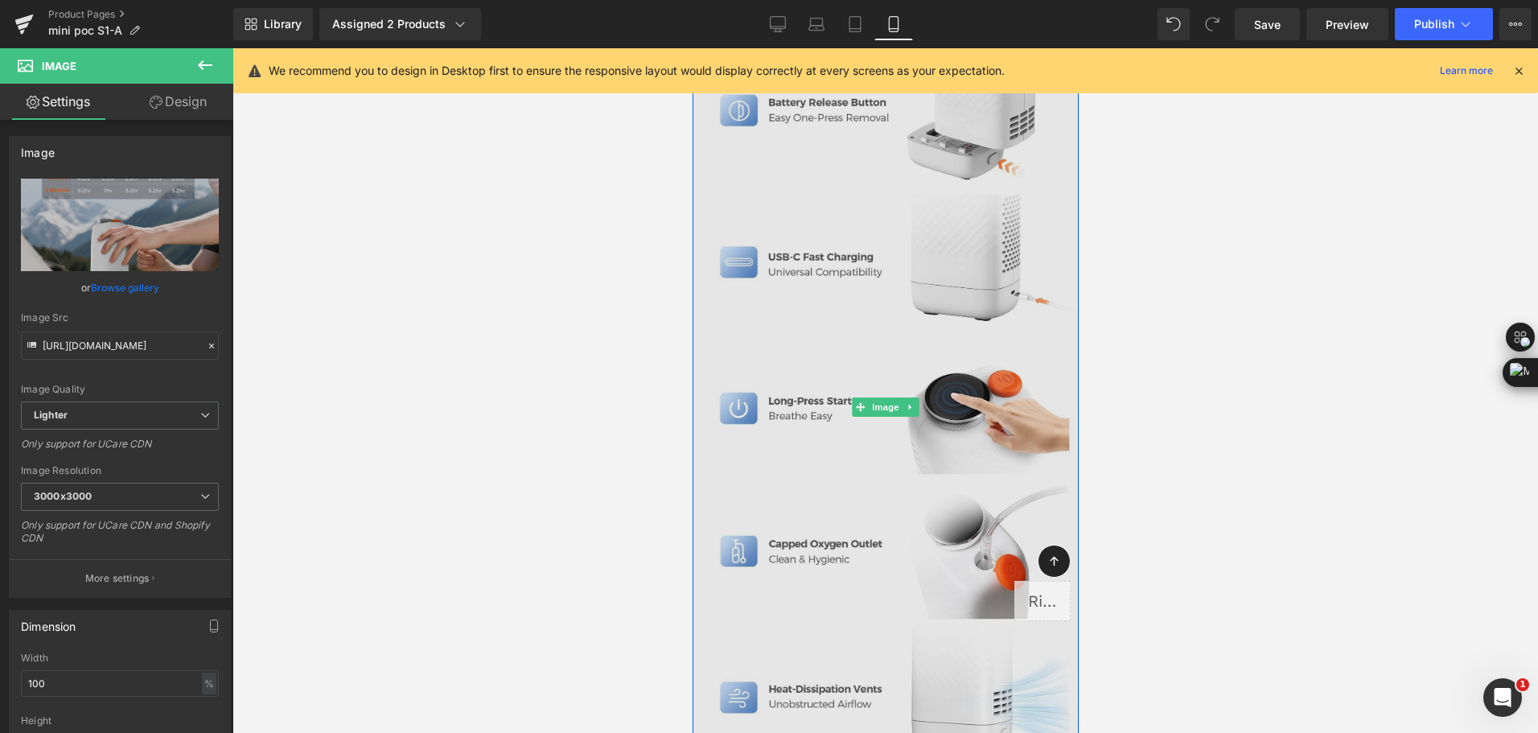
click at [908, 266] on img at bounding box center [885, 406] width 386 height 725
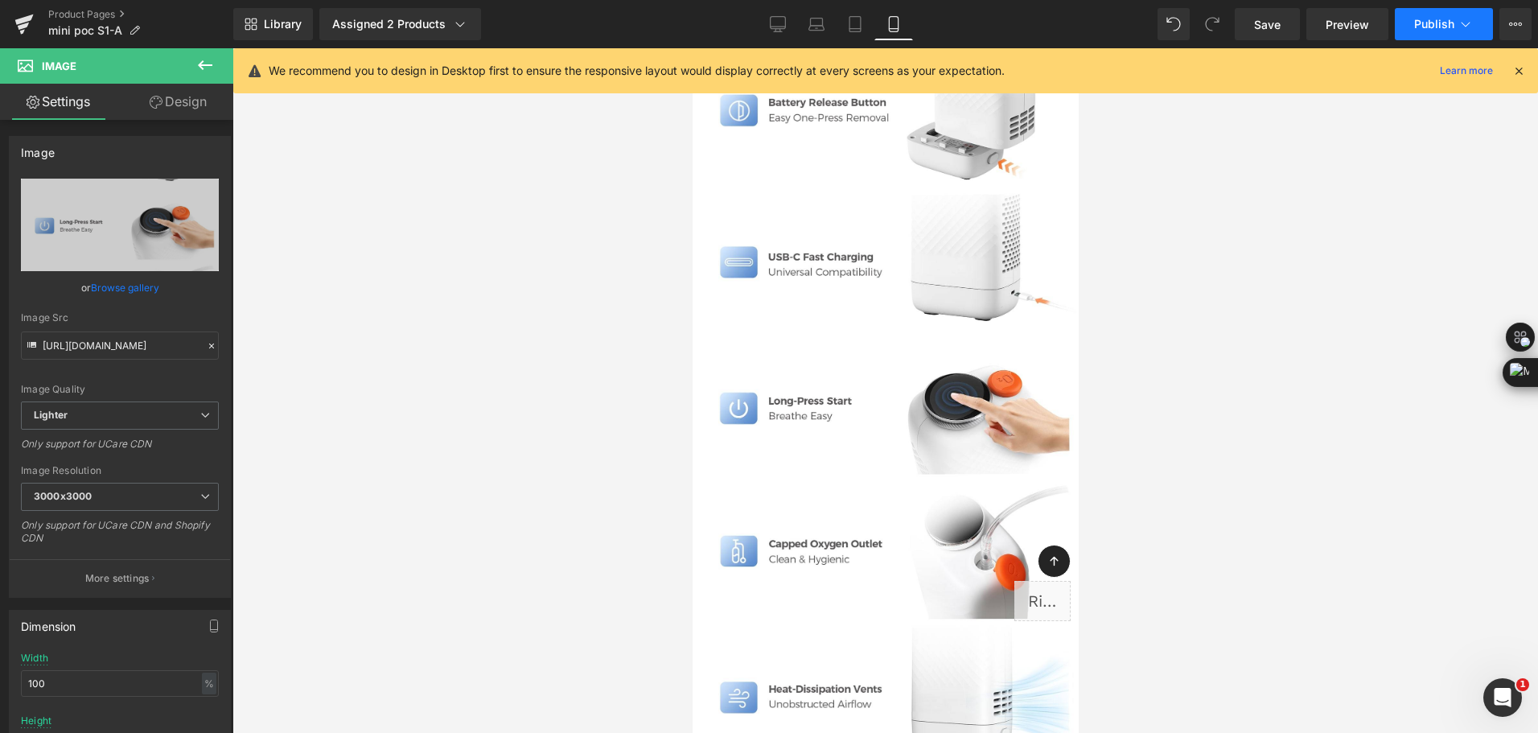
click at [1415, 23] on span "Publish" at bounding box center [1434, 24] width 40 height 13
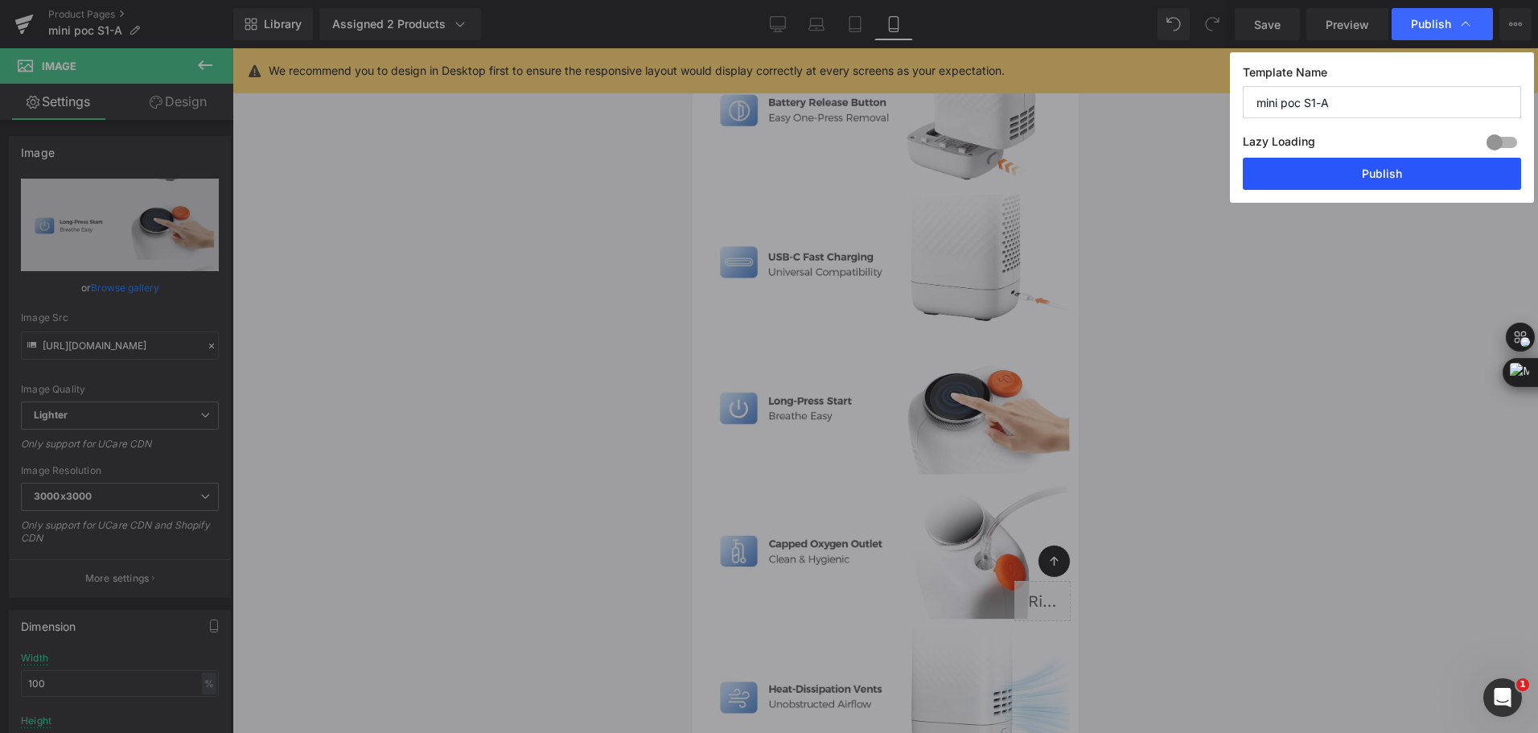
click at [1427, 175] on button "Publish" at bounding box center [1381, 174] width 278 height 32
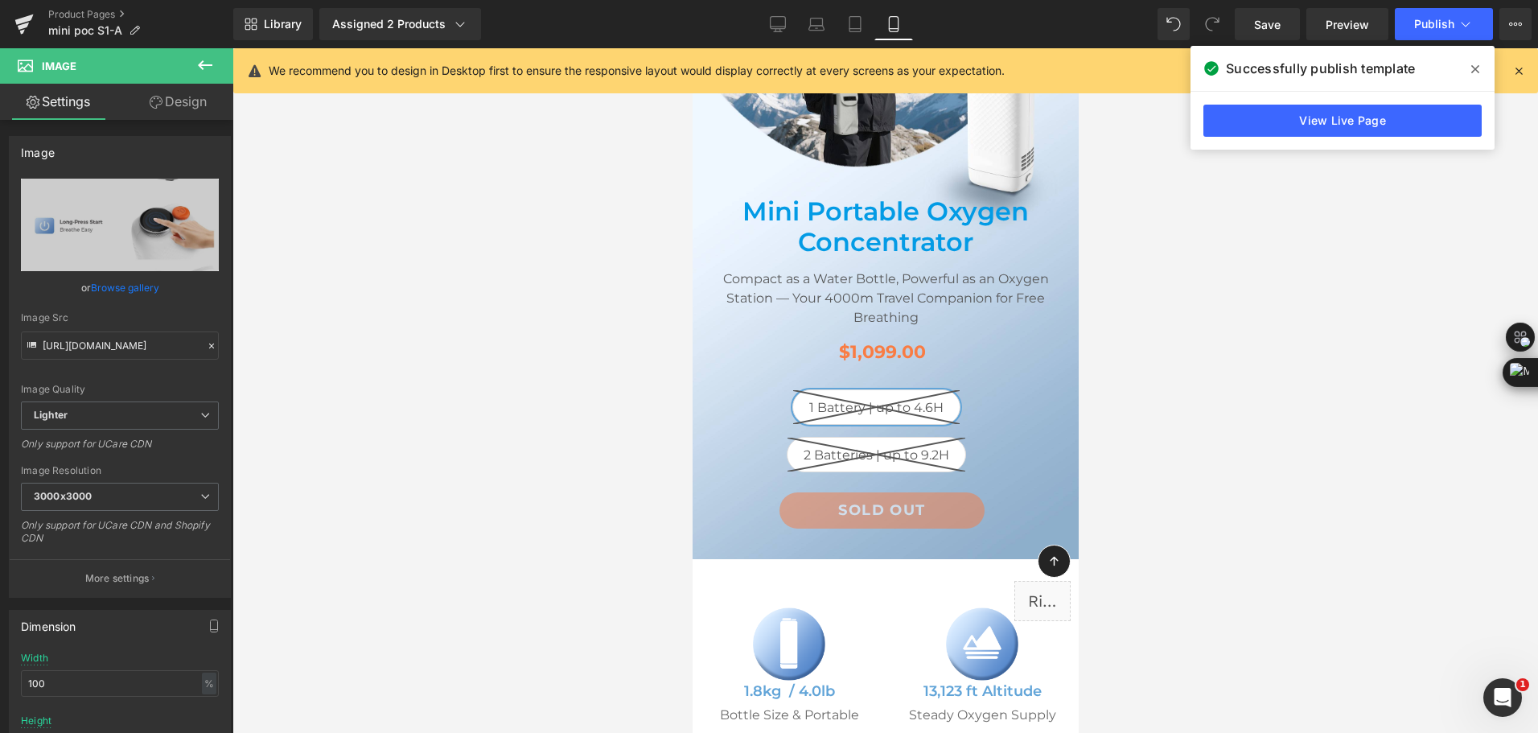
scroll to position [80, 0]
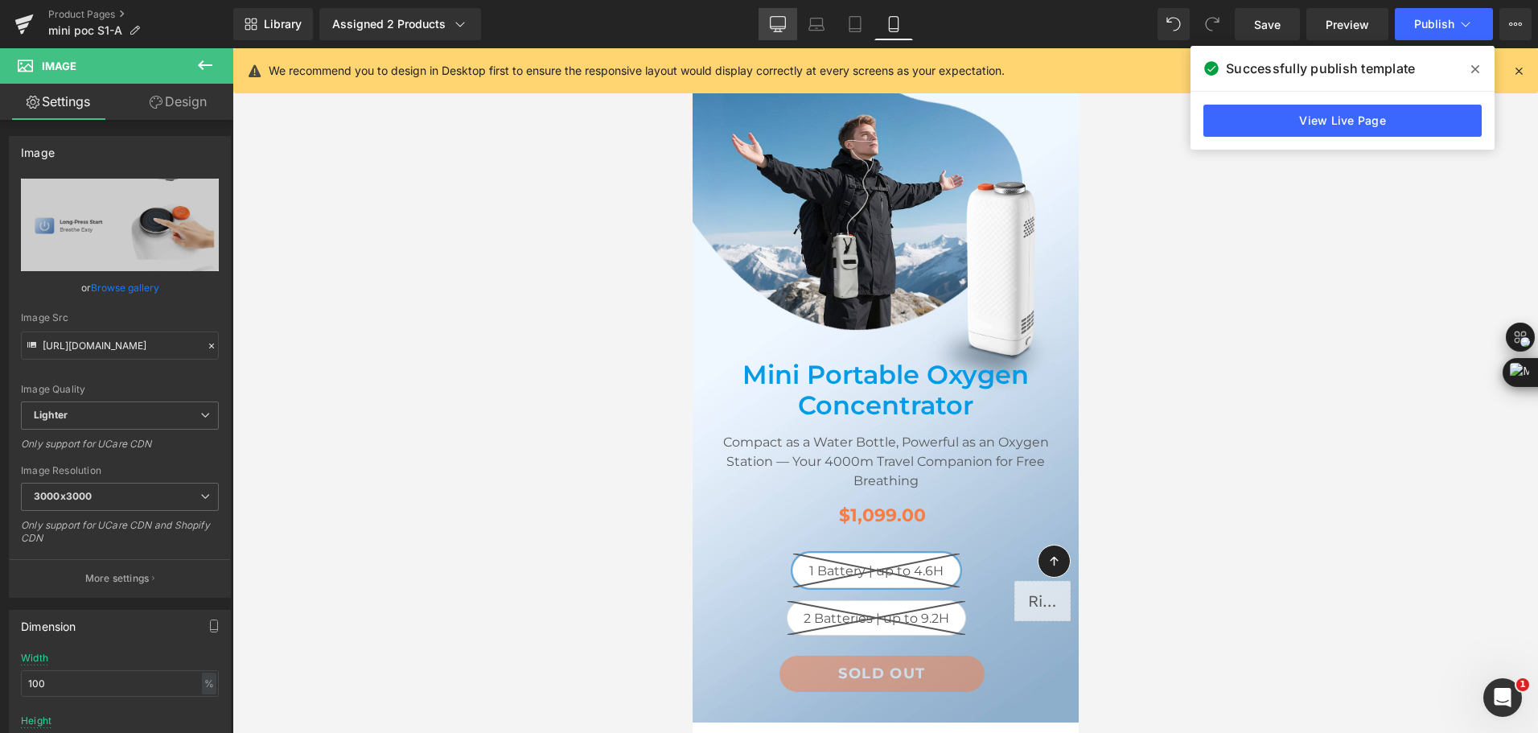
click at [785, 14] on link "Desktop" at bounding box center [777, 24] width 39 height 32
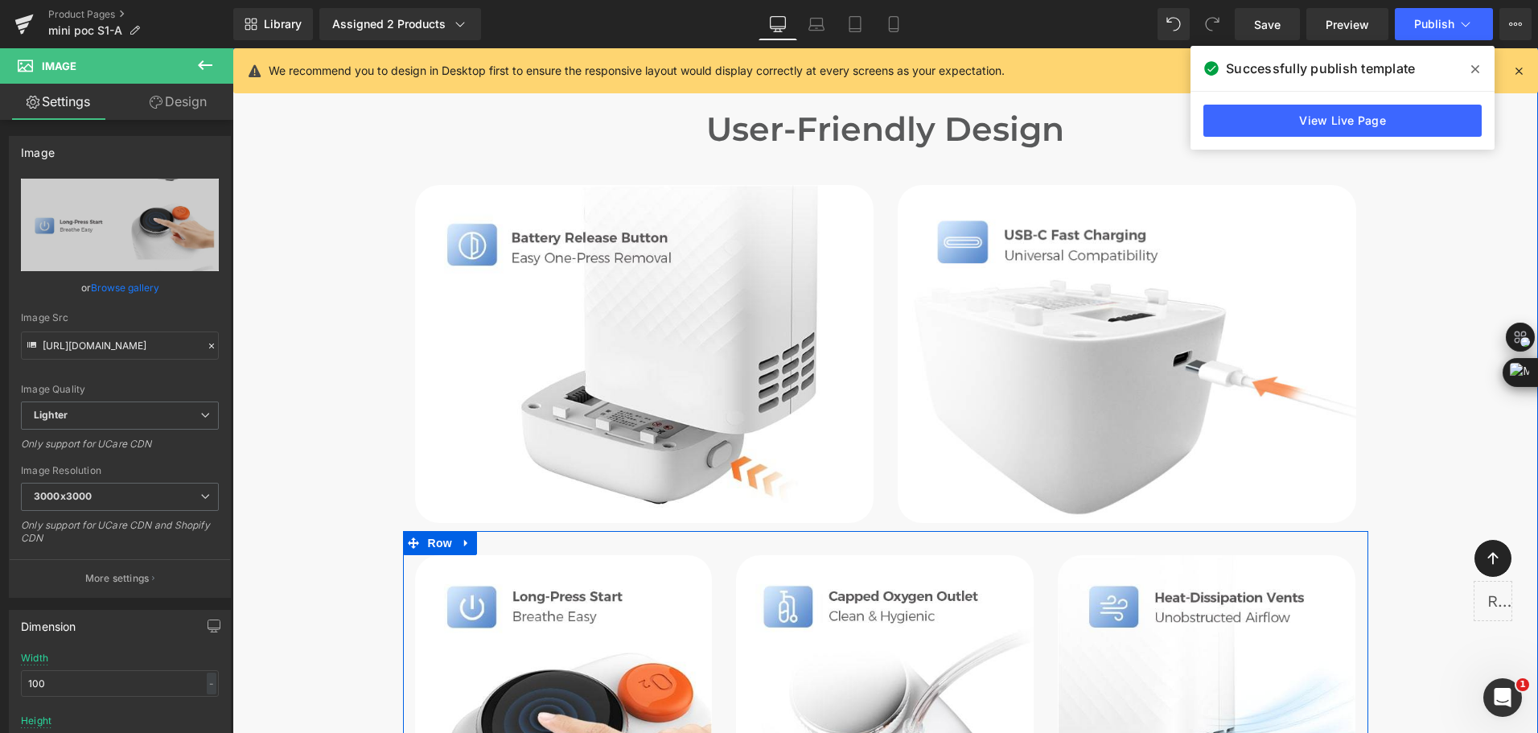
scroll to position [5871, 0]
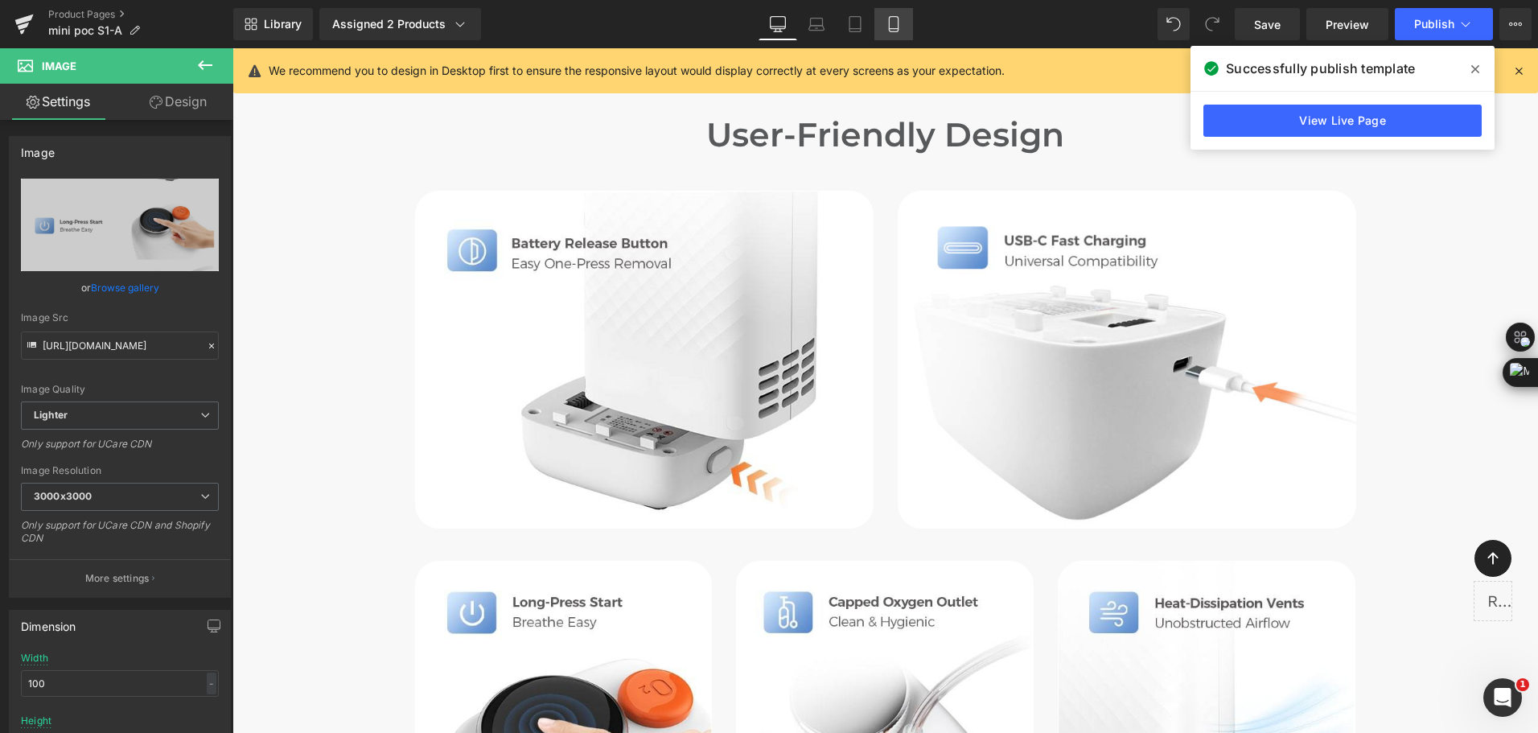
click at [883, 31] on link "Mobile" at bounding box center [893, 24] width 39 height 32
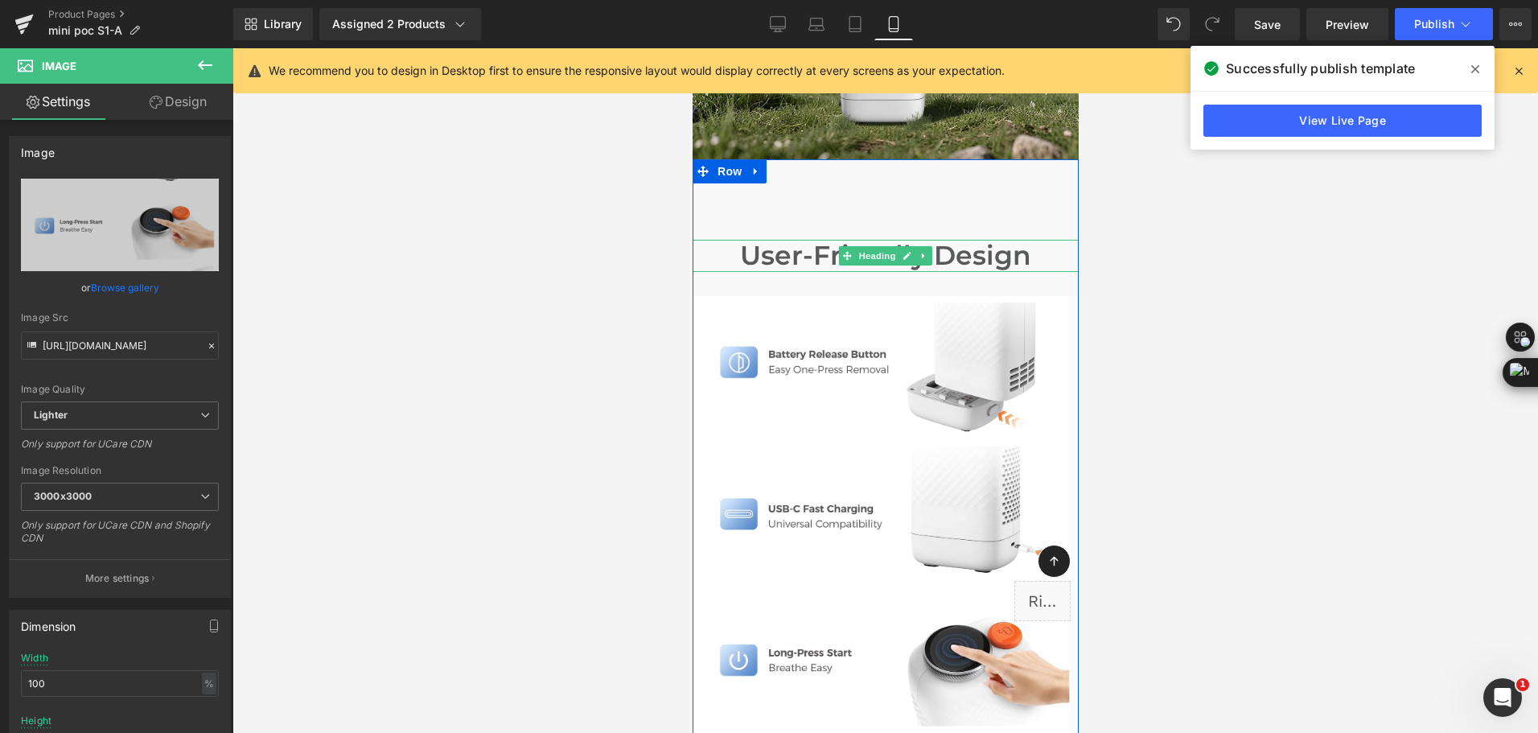
scroll to position [6745, 0]
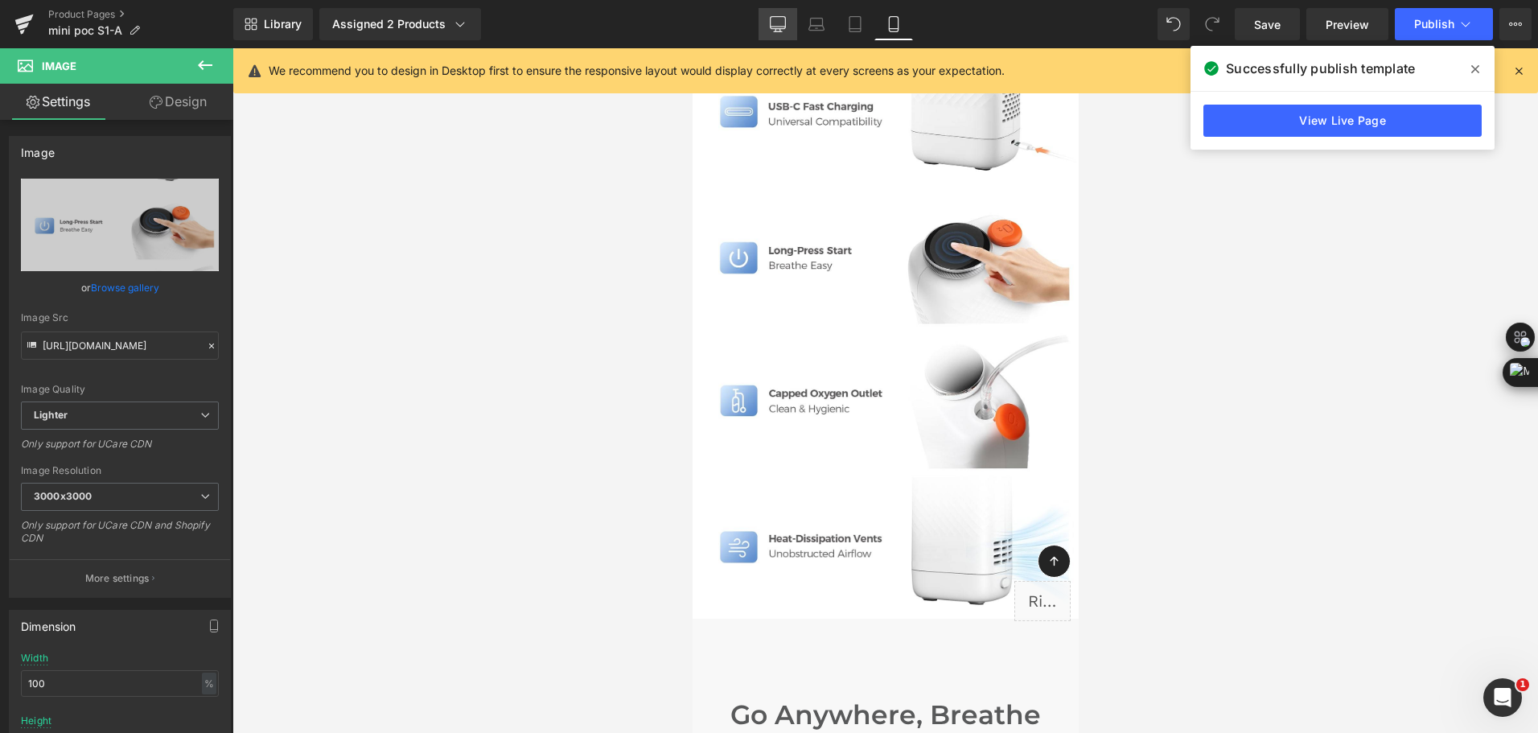
click at [769, 39] on link "Desktop" at bounding box center [777, 24] width 39 height 32
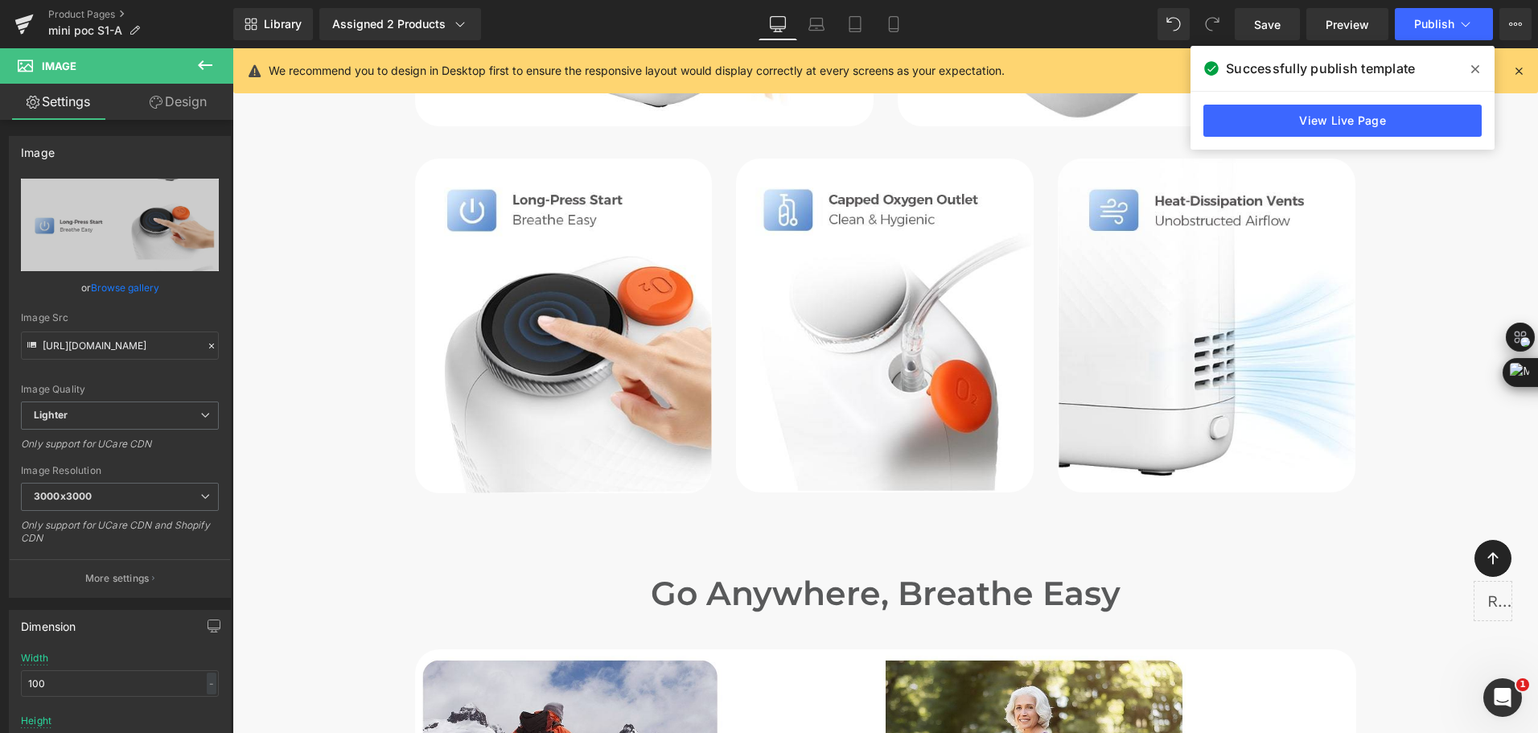
scroll to position [5790, 0]
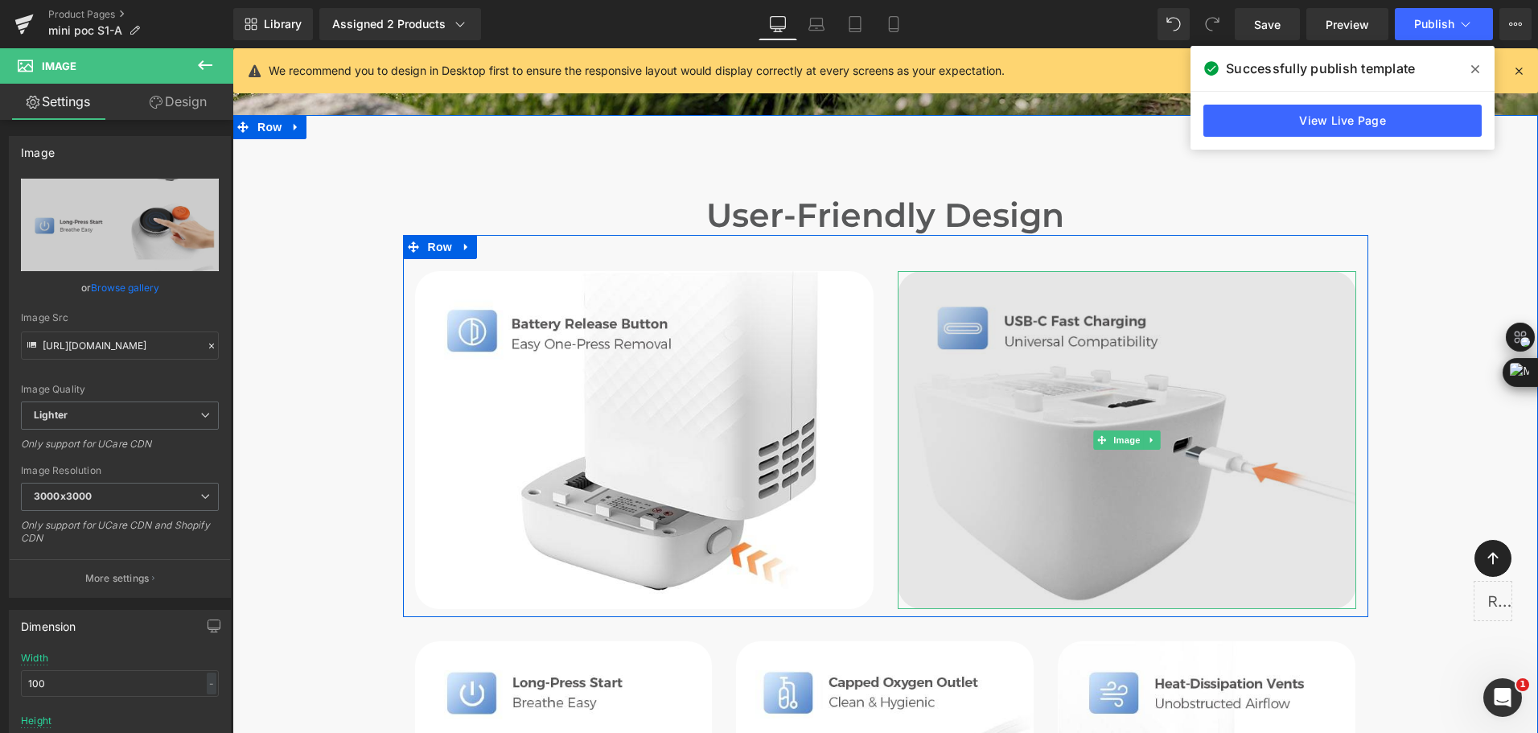
click at [1182, 406] on img at bounding box center [1126, 439] width 458 height 337
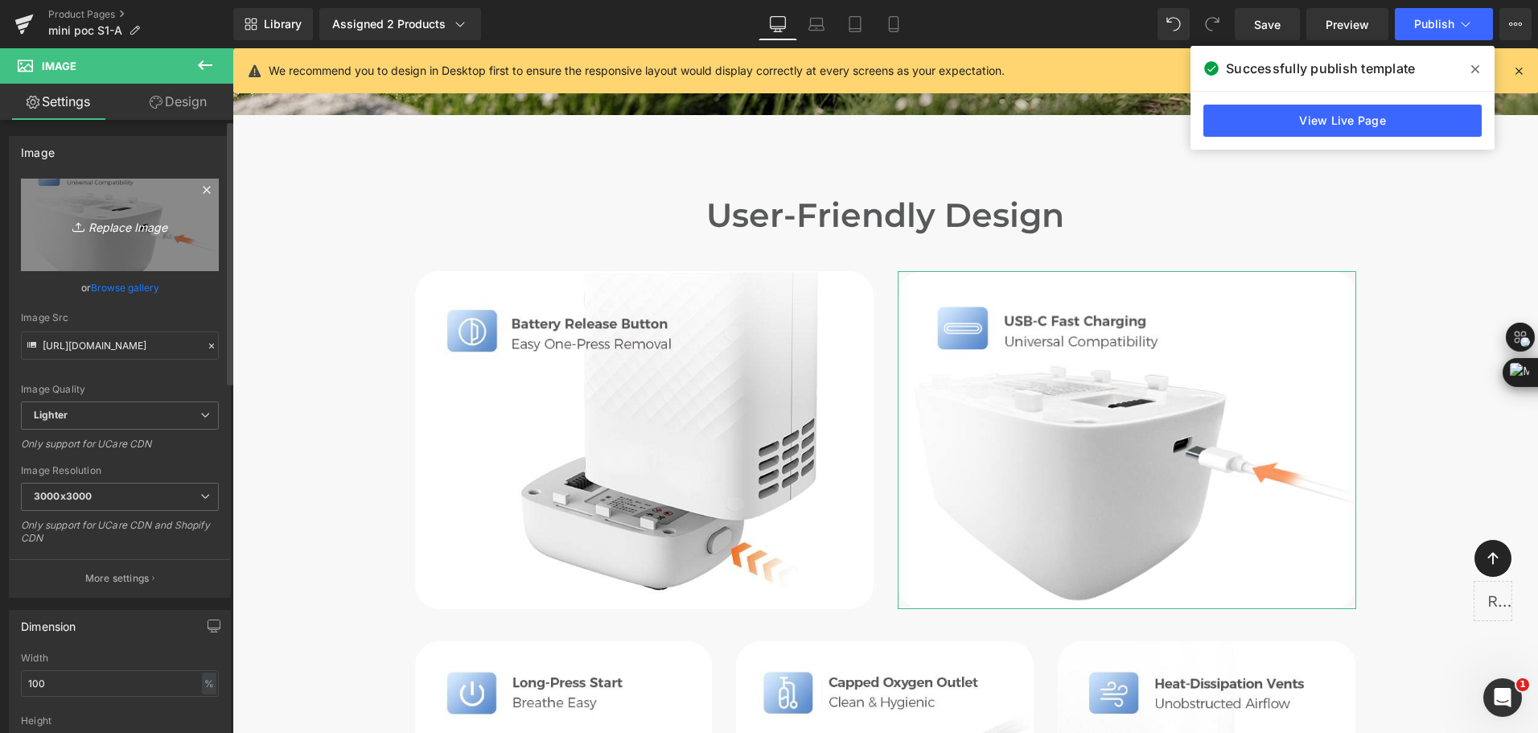
click at [129, 232] on icon "Replace Image" at bounding box center [119, 225] width 129 height 20
type input "C:\fakepath\easy removal battery of the mini portable oxygen concentrator.jpg"
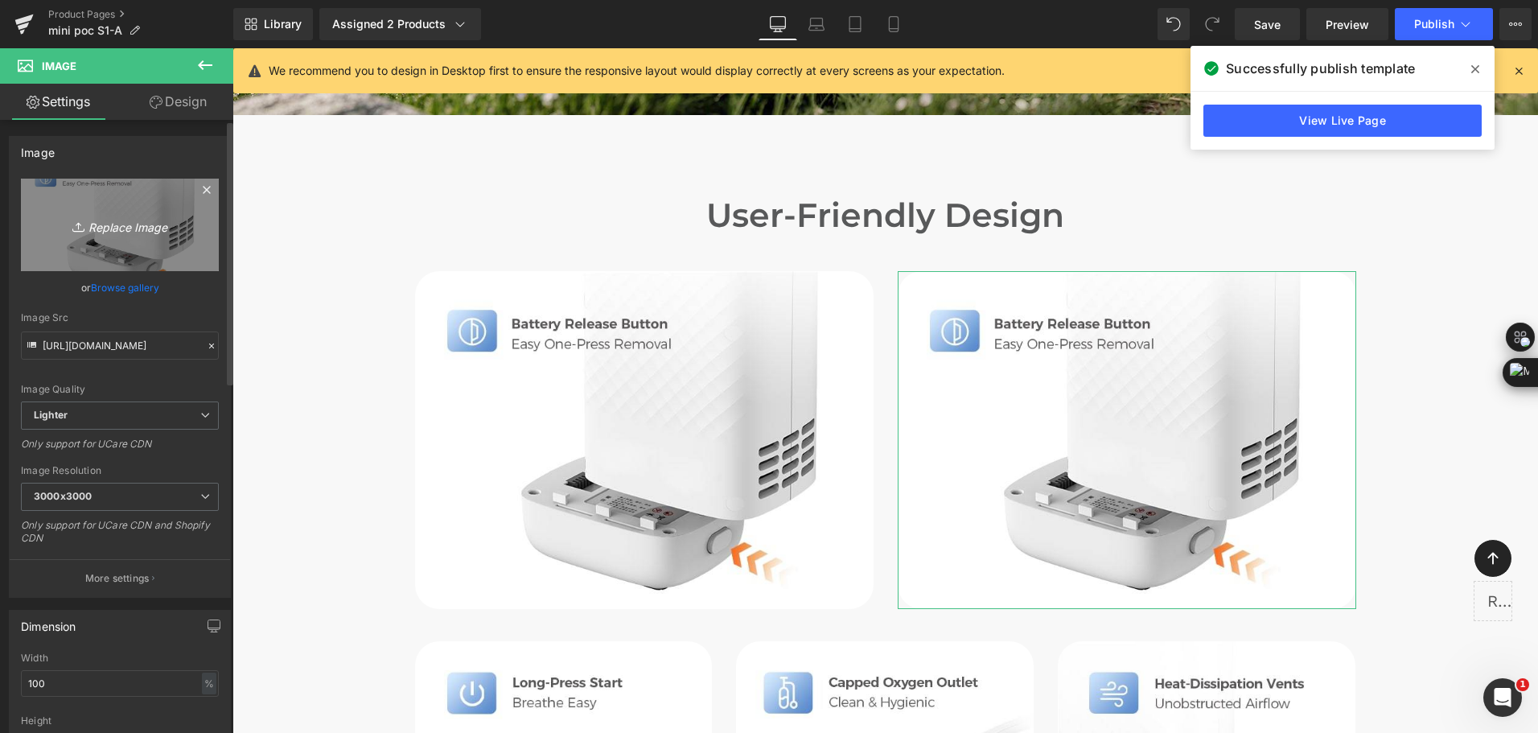
click at [142, 264] on link "Replace Image" at bounding box center [120, 225] width 198 height 92
type input "C:\fakepath\easy removal battery of the mini portable oxygen concentrator-2.jpg"
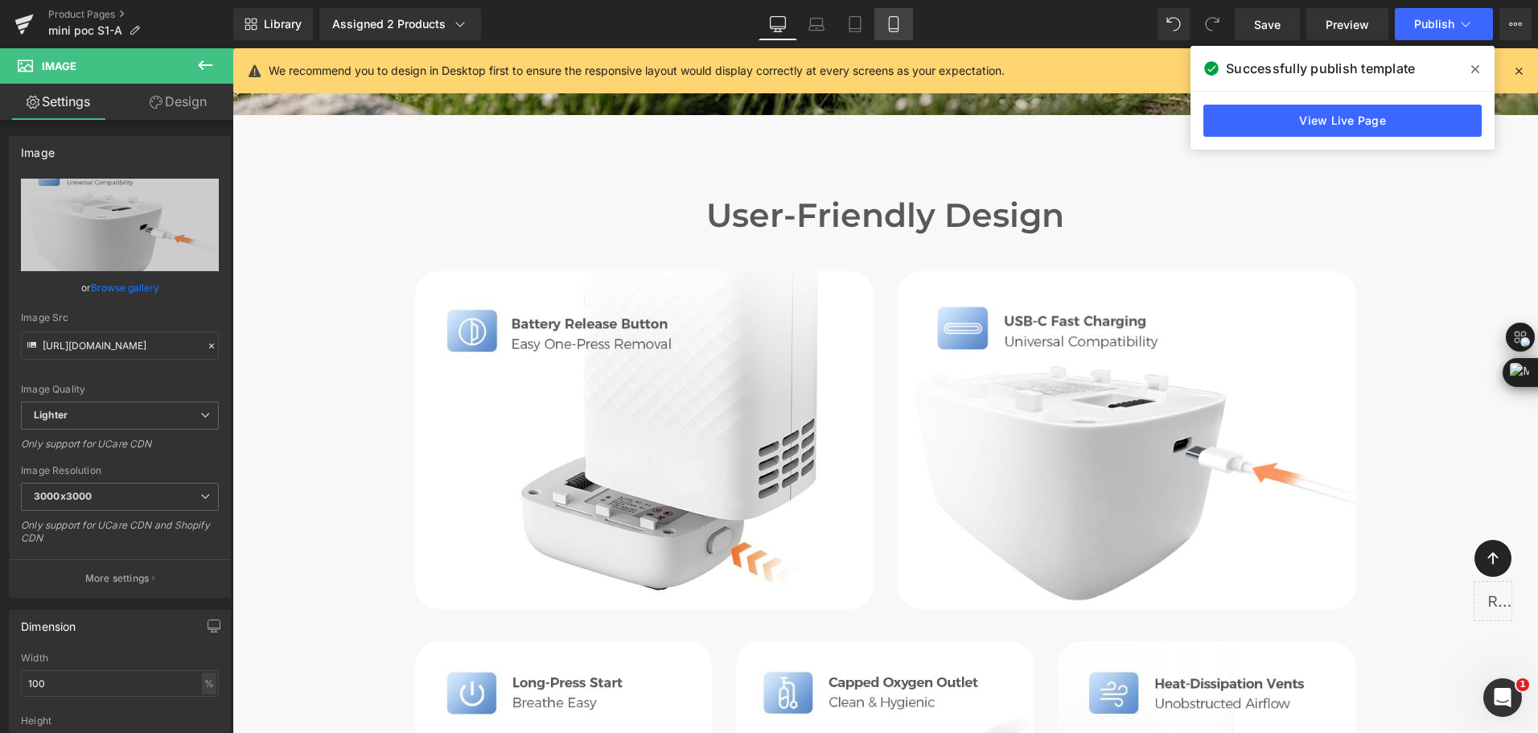
click at [890, 33] on link "Mobile" at bounding box center [893, 24] width 39 height 32
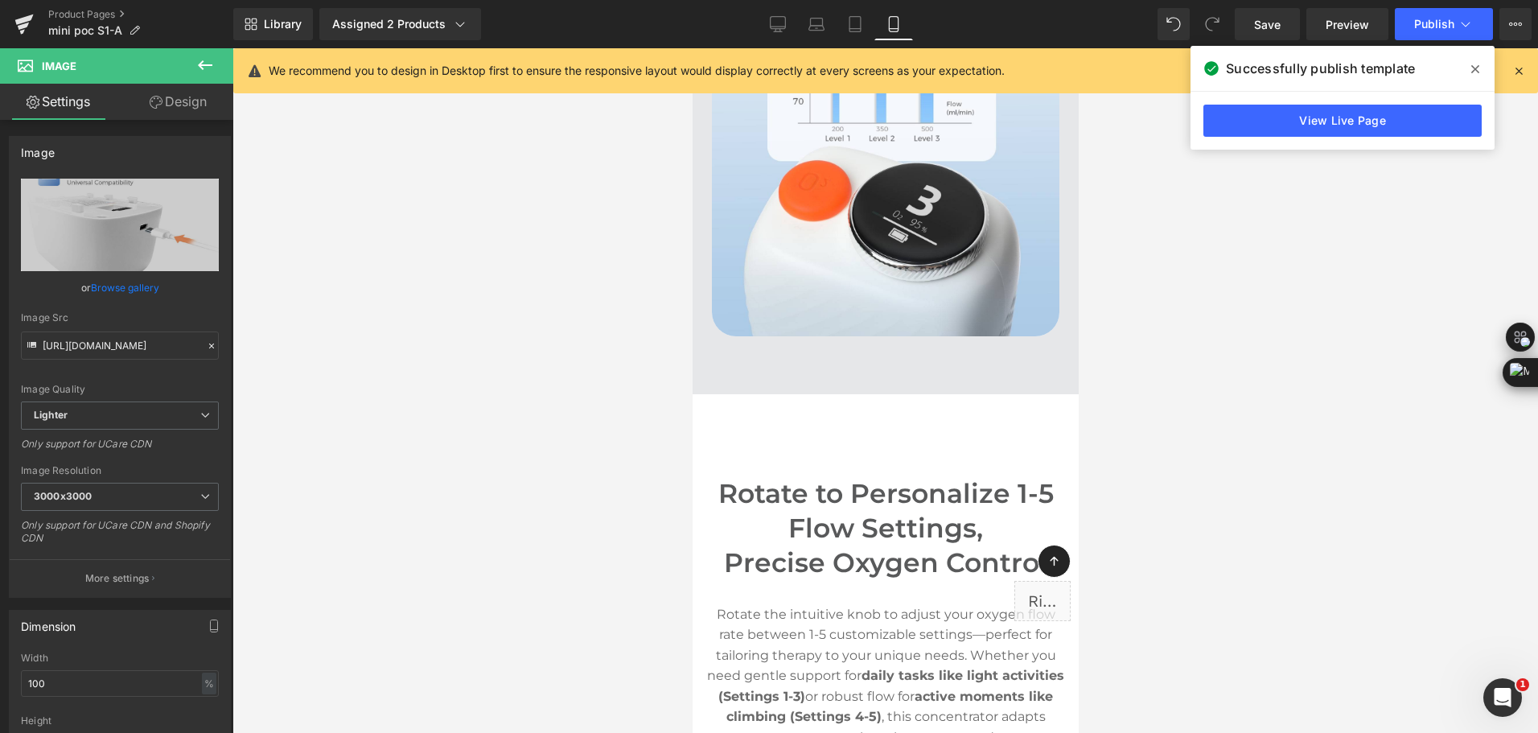
scroll to position [4262, 0]
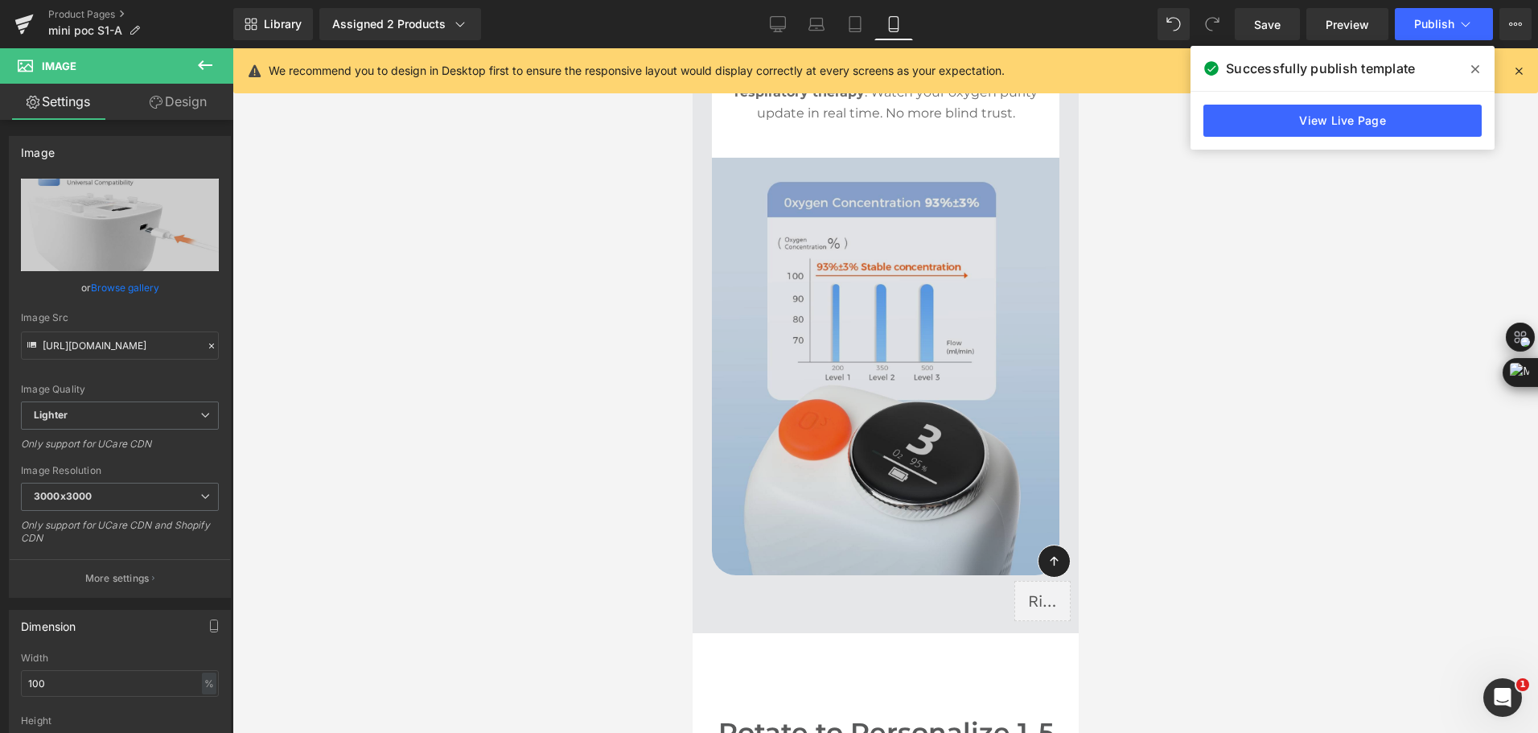
click at [920, 245] on img at bounding box center [884, 366] width 347 height 417
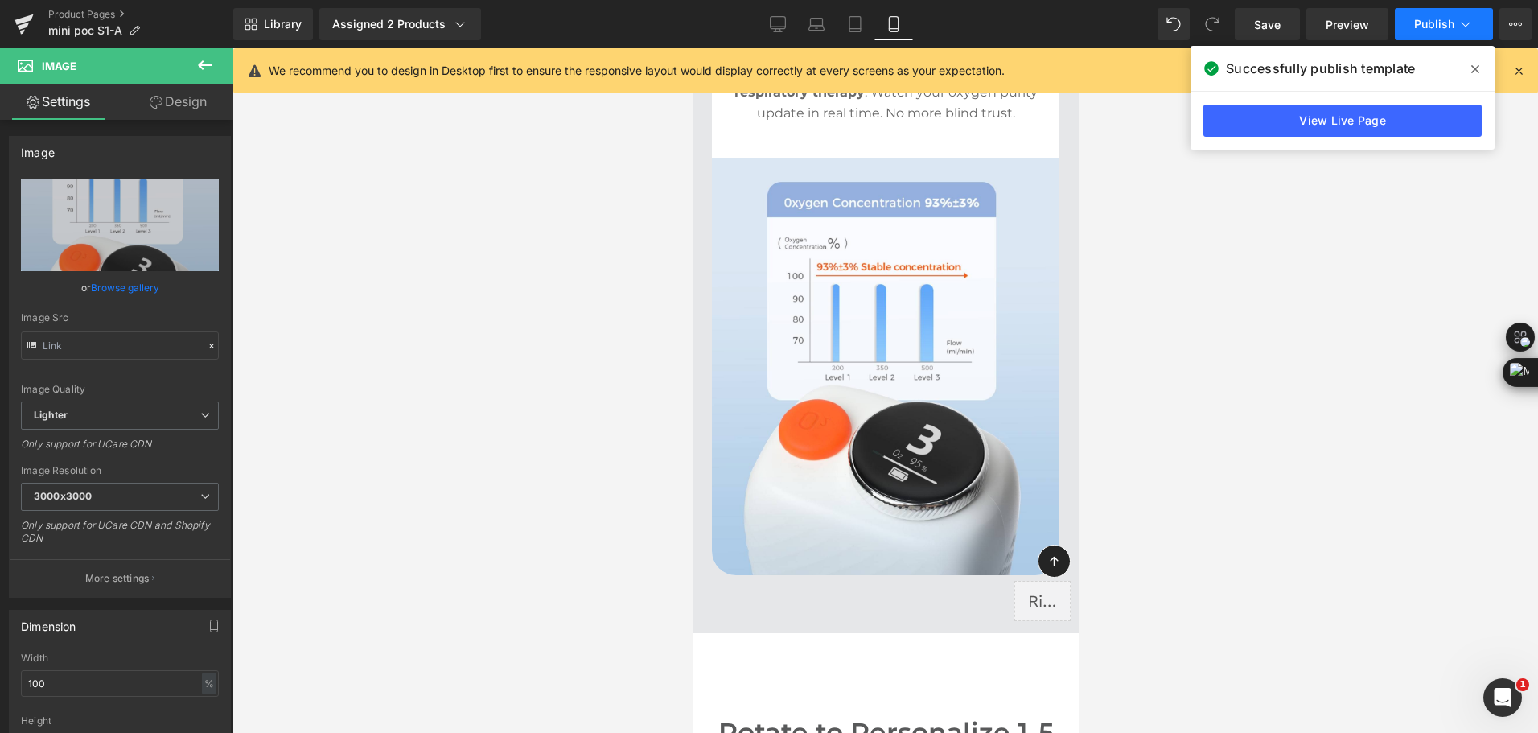
click at [1440, 34] on button "Publish" at bounding box center [1443, 24] width 98 height 32
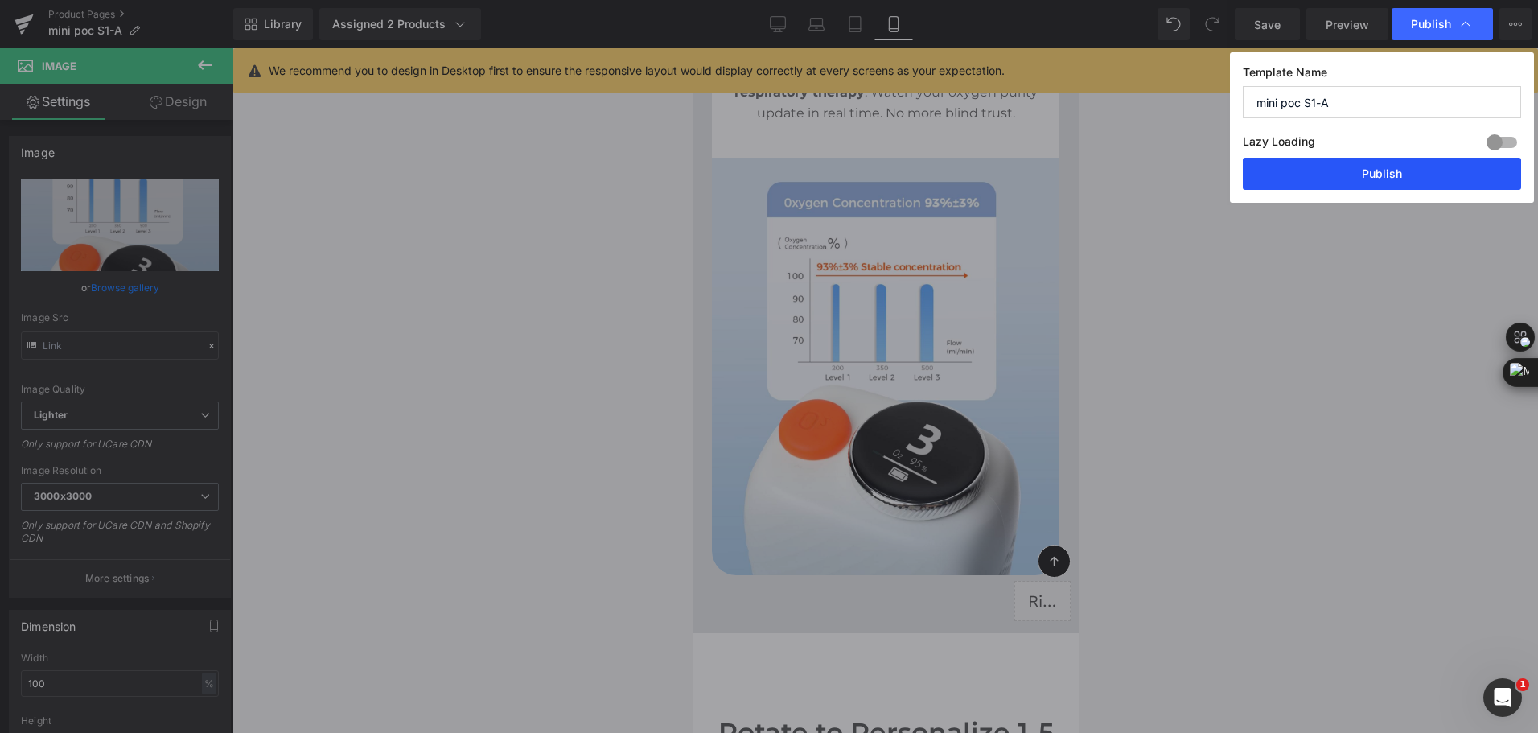
click at [1439, 164] on button "Publish" at bounding box center [1381, 174] width 278 height 32
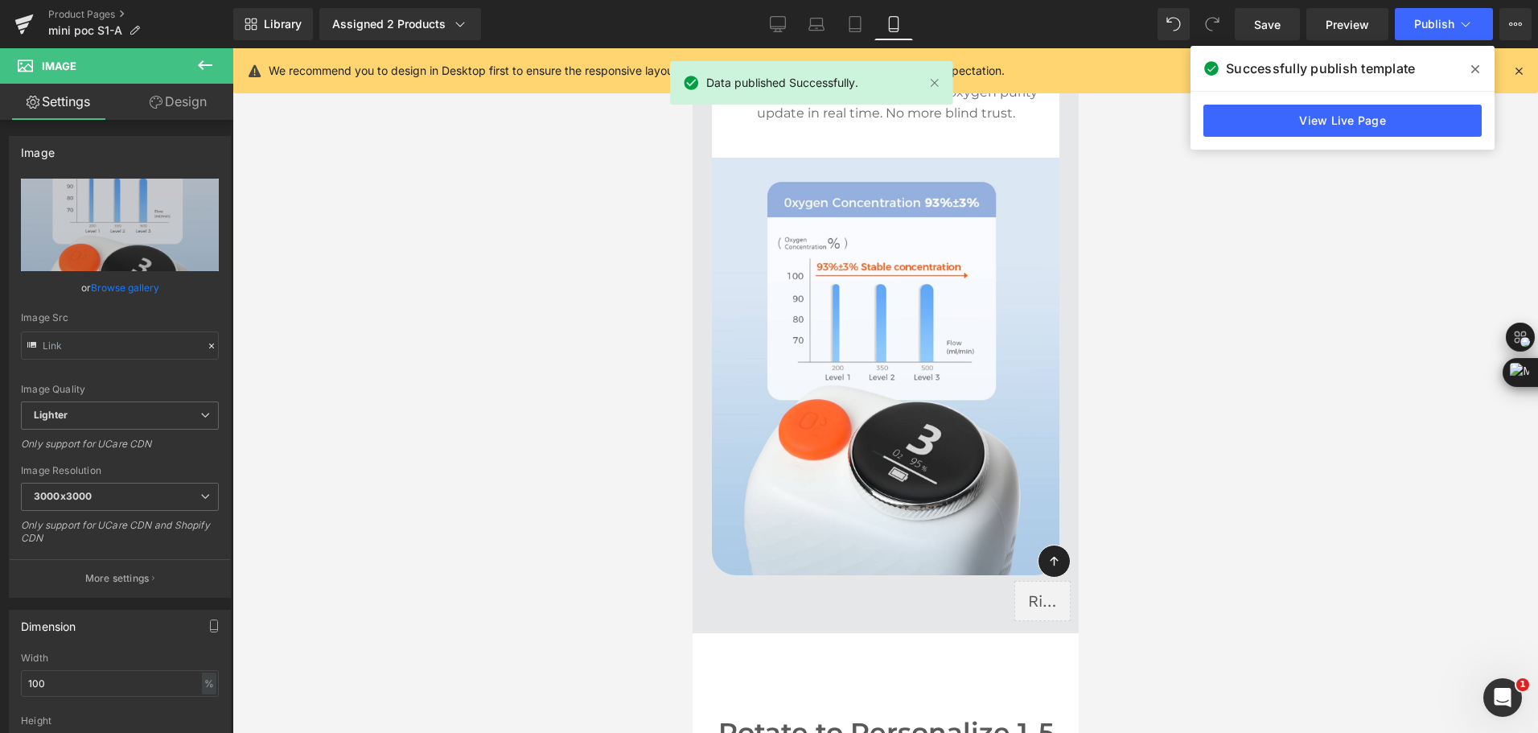
click at [581, 626] on div at bounding box center [884, 390] width 1305 height 684
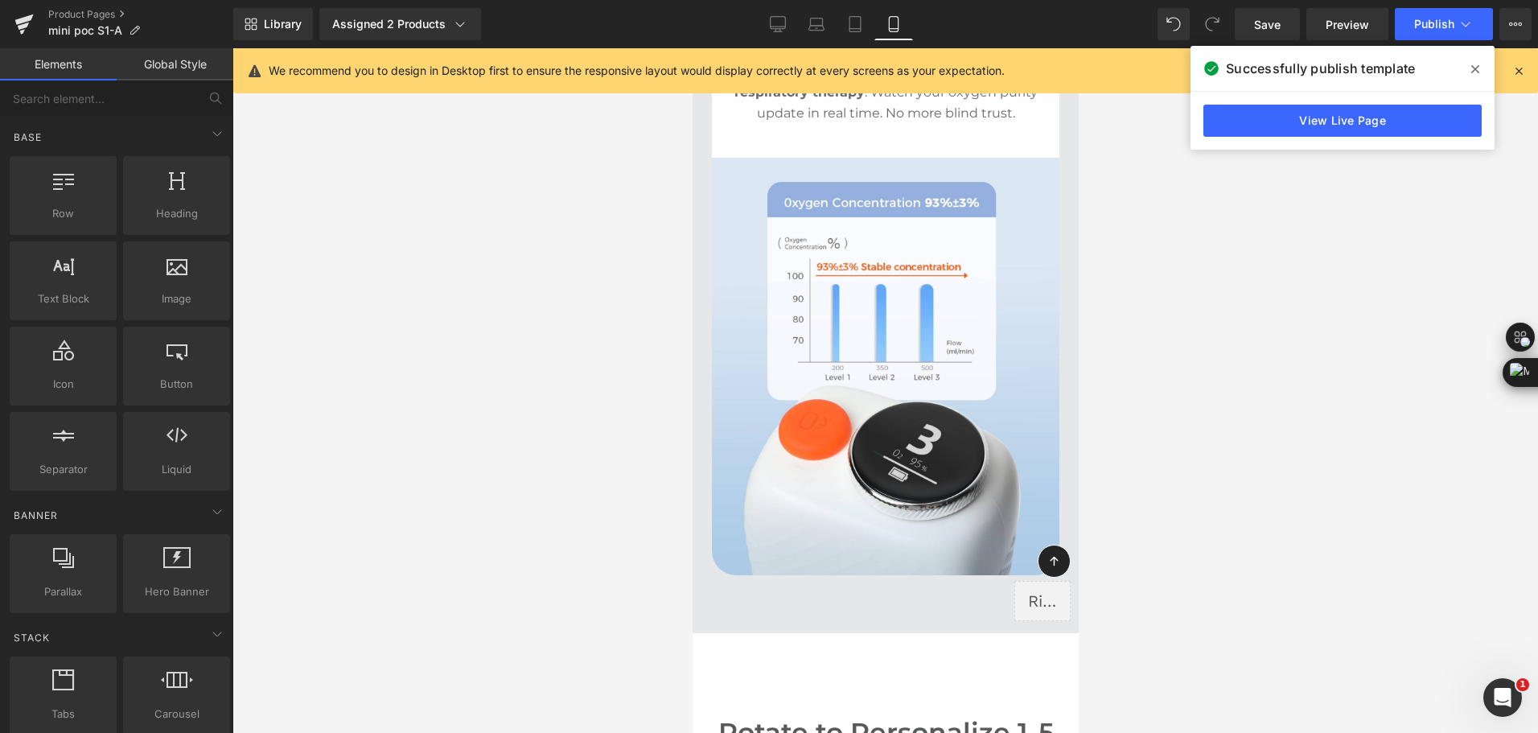
click at [1288, 341] on div at bounding box center [884, 390] width 1305 height 684
click at [498, 655] on div at bounding box center [884, 390] width 1305 height 684
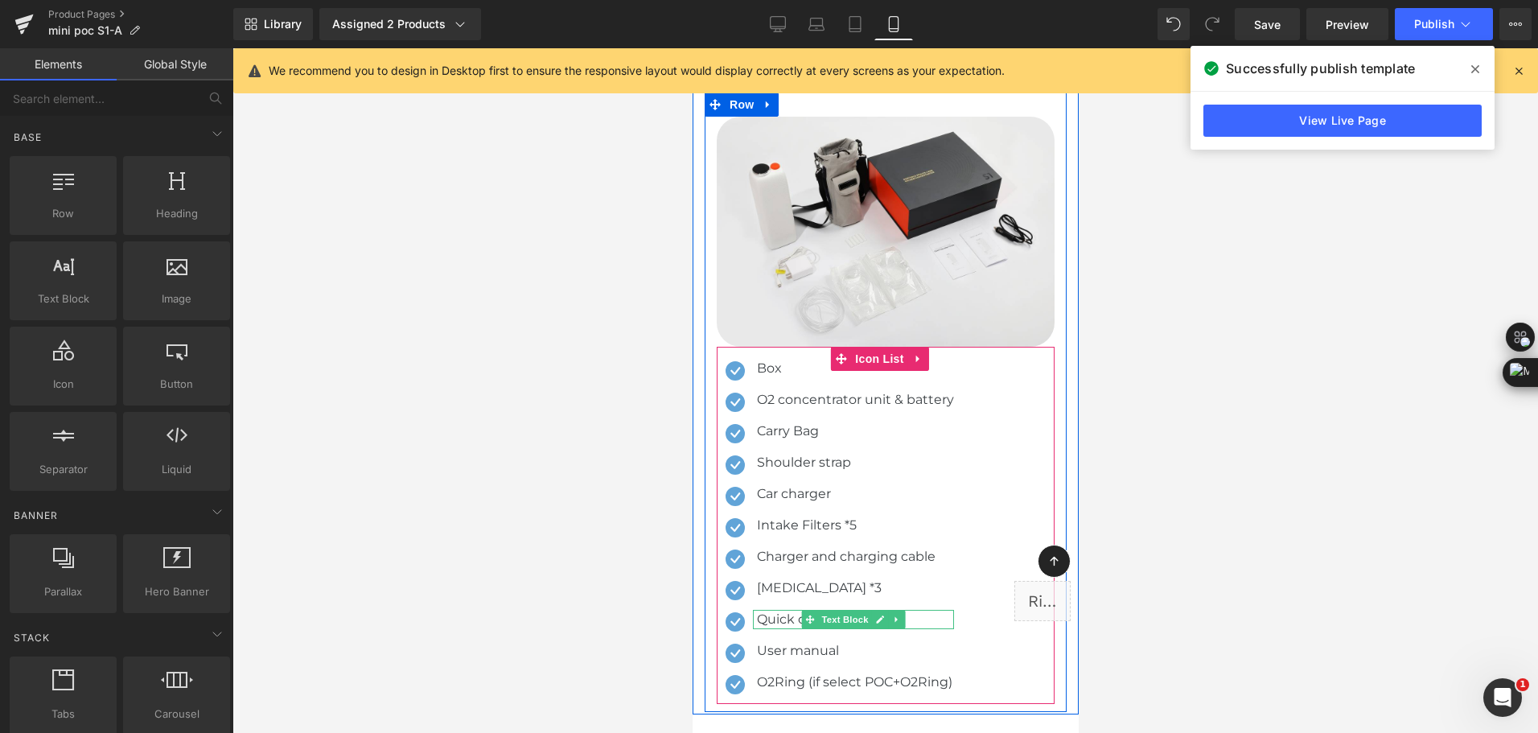
scroll to position [9409, 0]
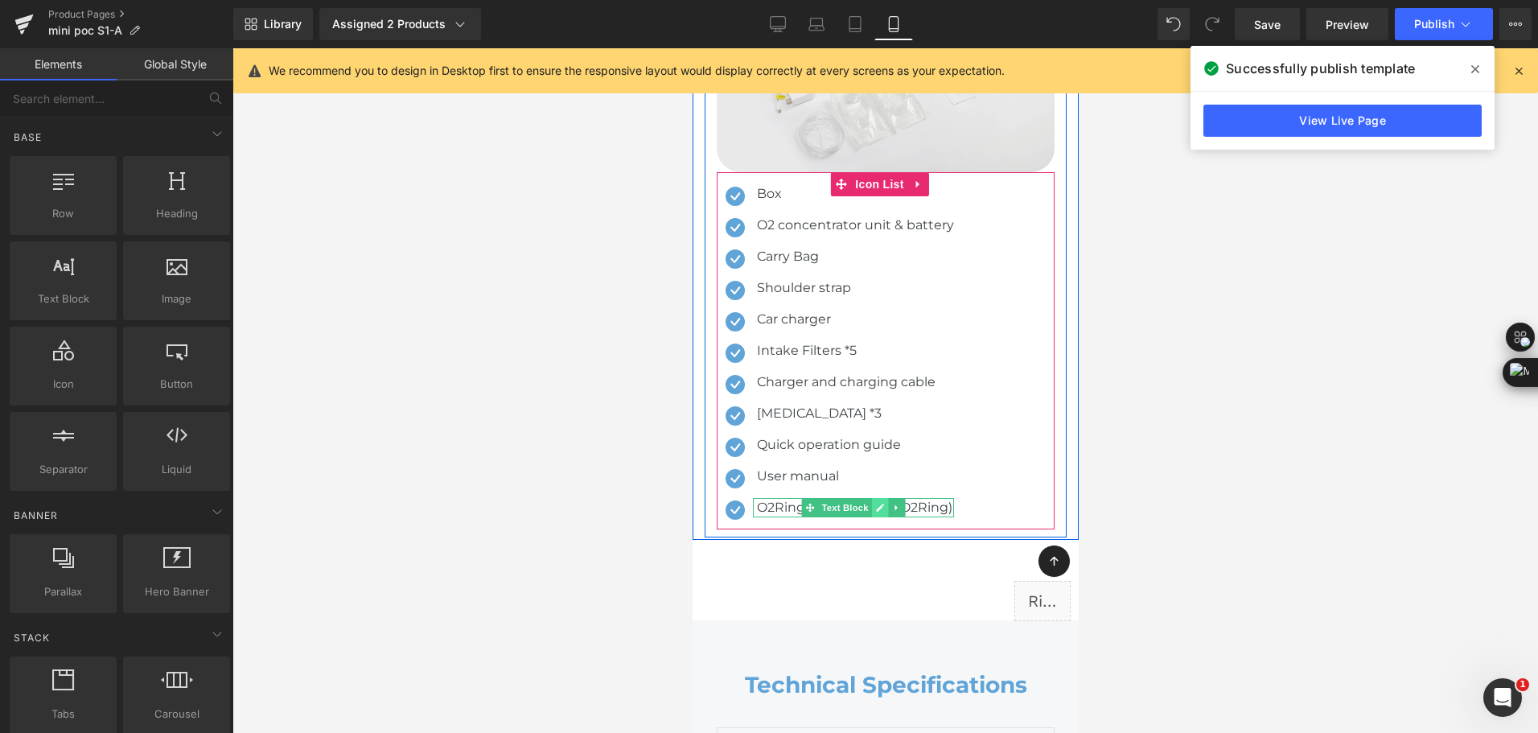
click at [883, 503] on icon at bounding box center [880, 507] width 8 height 8
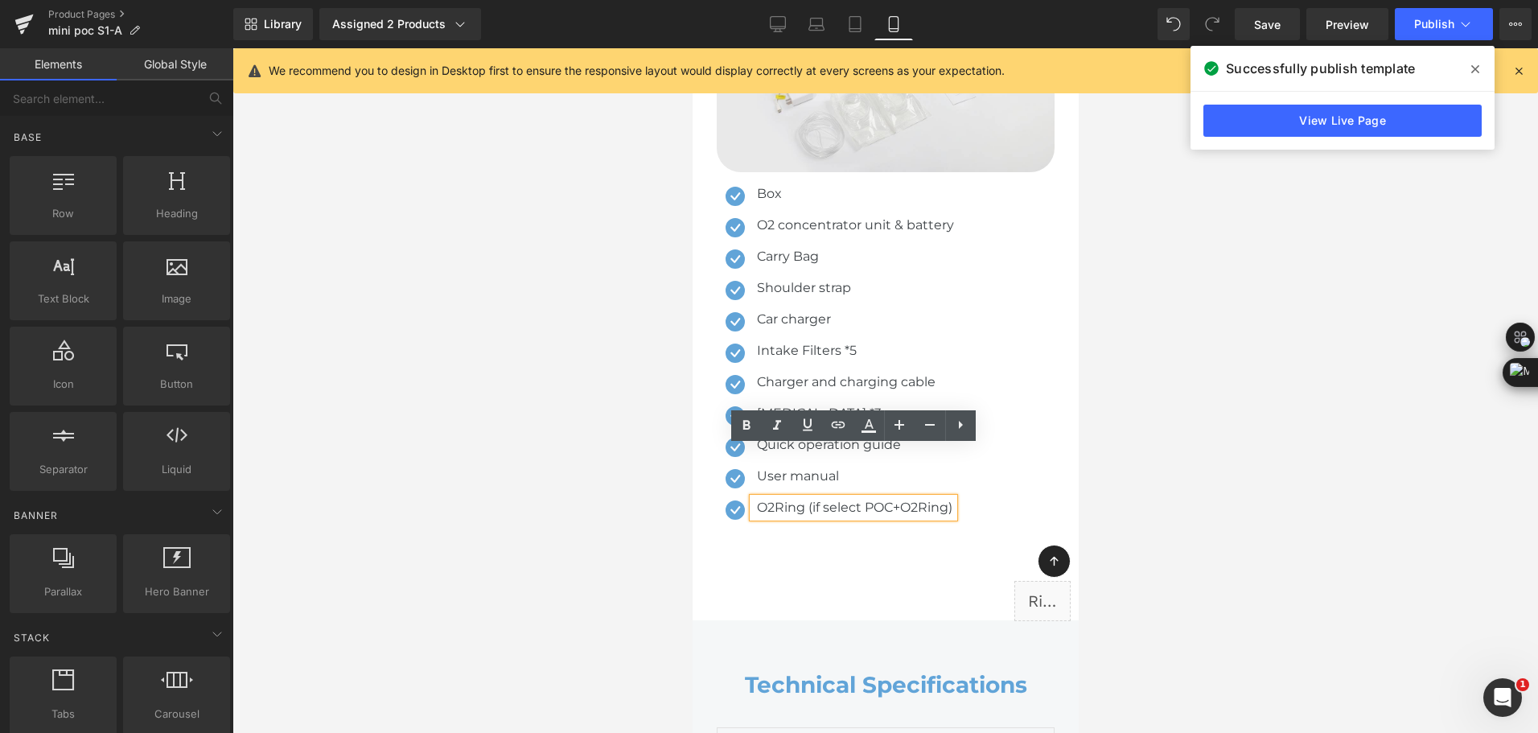
click at [869, 498] on p "O2Ring (if select POC+O2Ring)" at bounding box center [854, 507] width 197 height 19
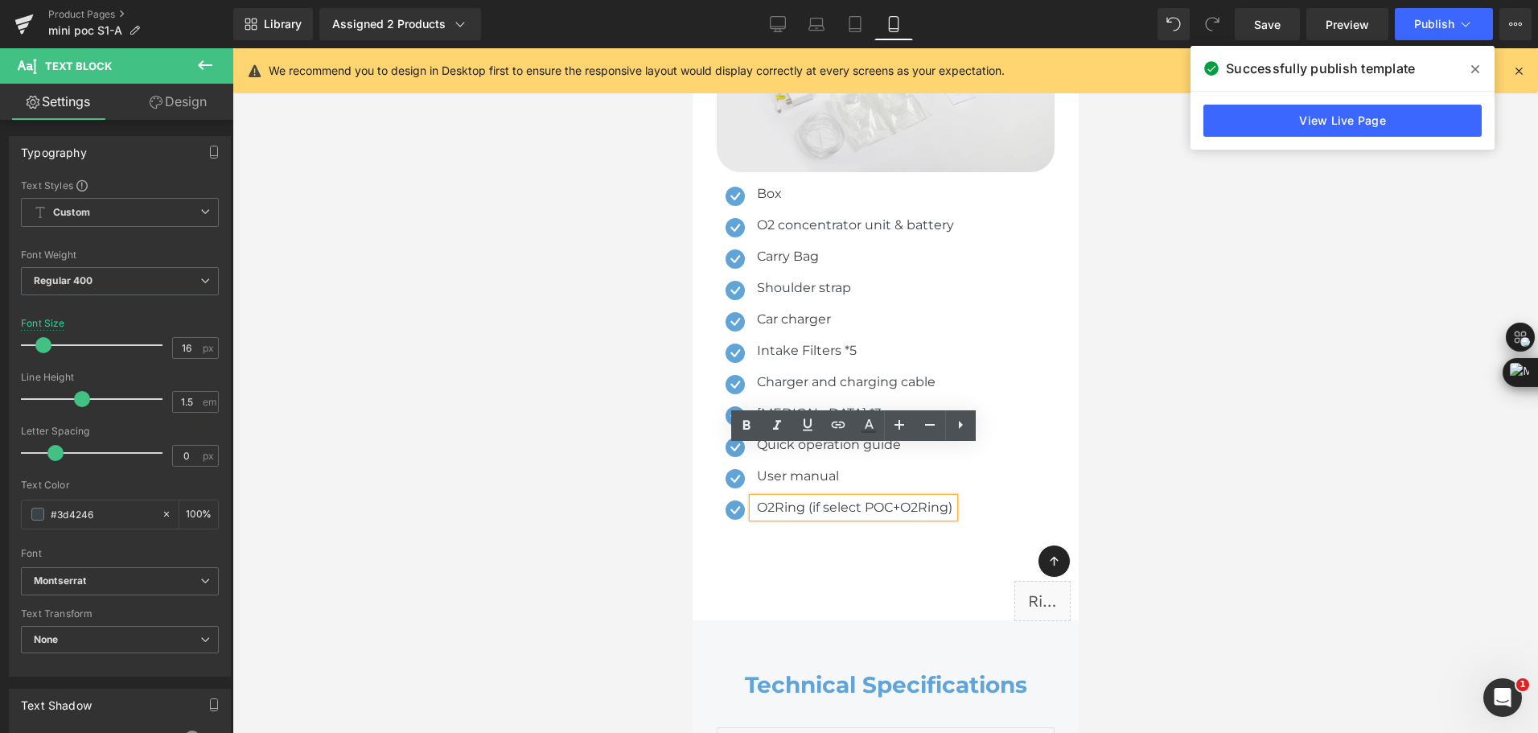
click at [865, 498] on p "O2Ring (if select POC+O2Ring)" at bounding box center [854, 507] width 197 height 19
click at [826, 498] on p "O2Ring (if select POC+O2Ring)" at bounding box center [854, 507] width 197 height 19
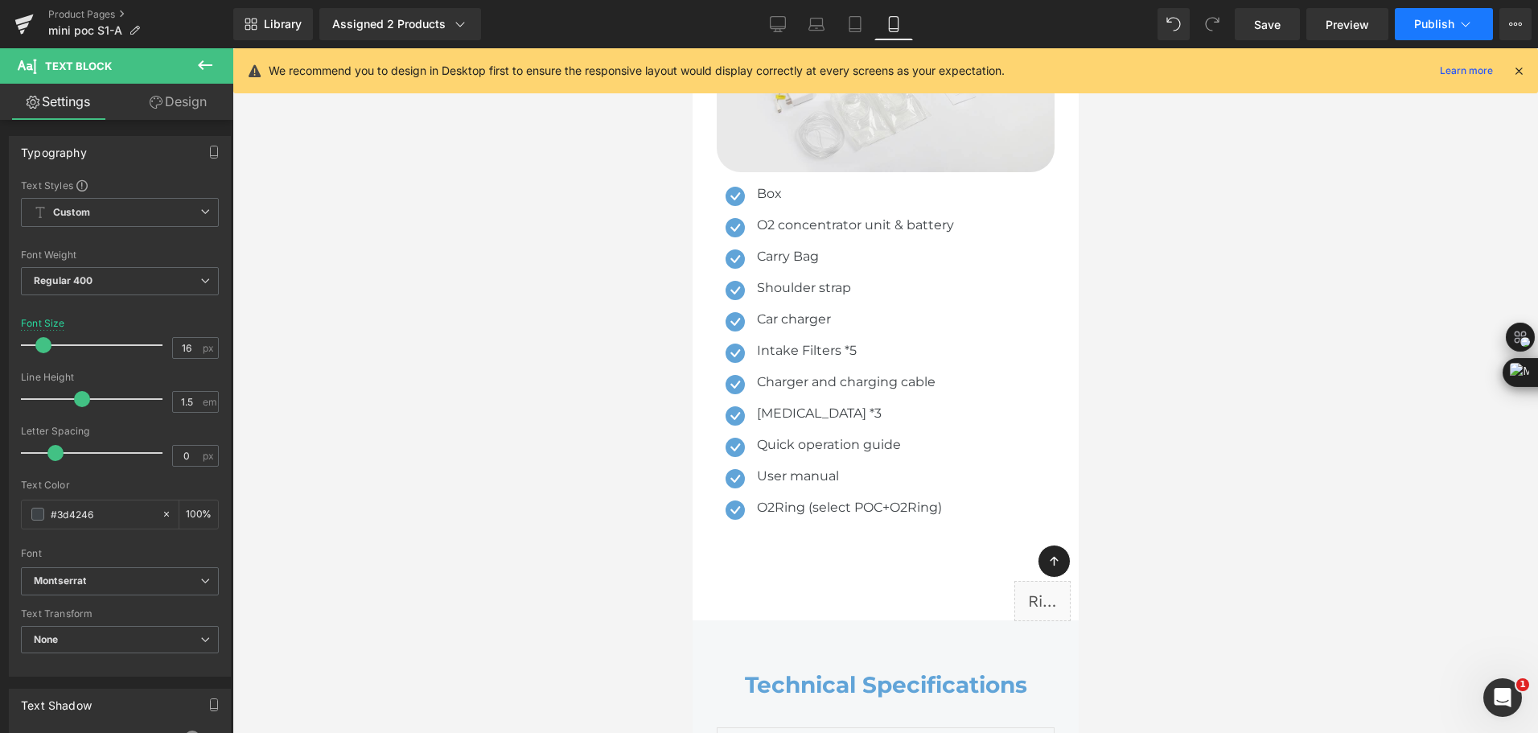
click at [1418, 26] on span "Publish" at bounding box center [1434, 24] width 40 height 13
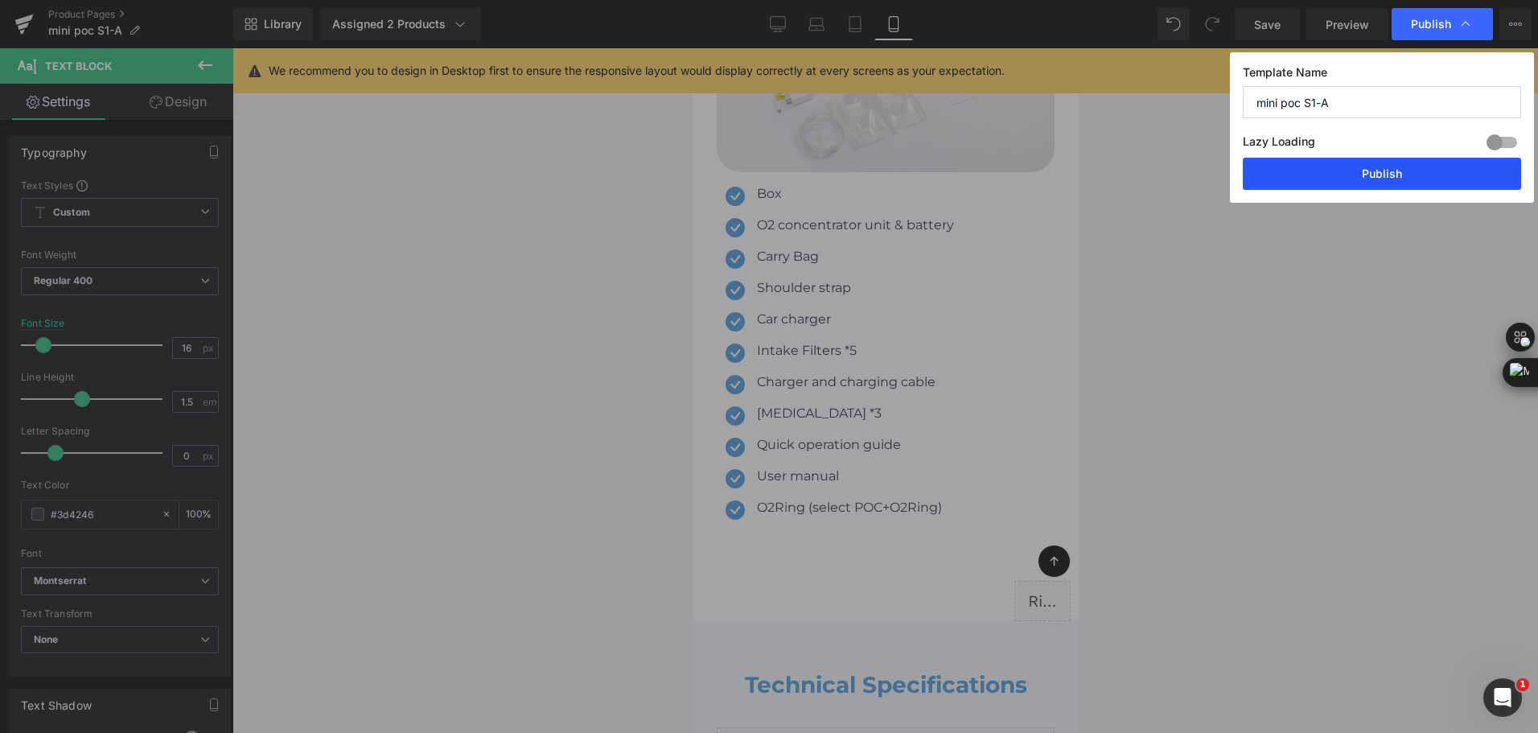
click at [1339, 177] on button "Publish" at bounding box center [1381, 174] width 278 height 32
